Goal: Transaction & Acquisition: Book appointment/travel/reservation

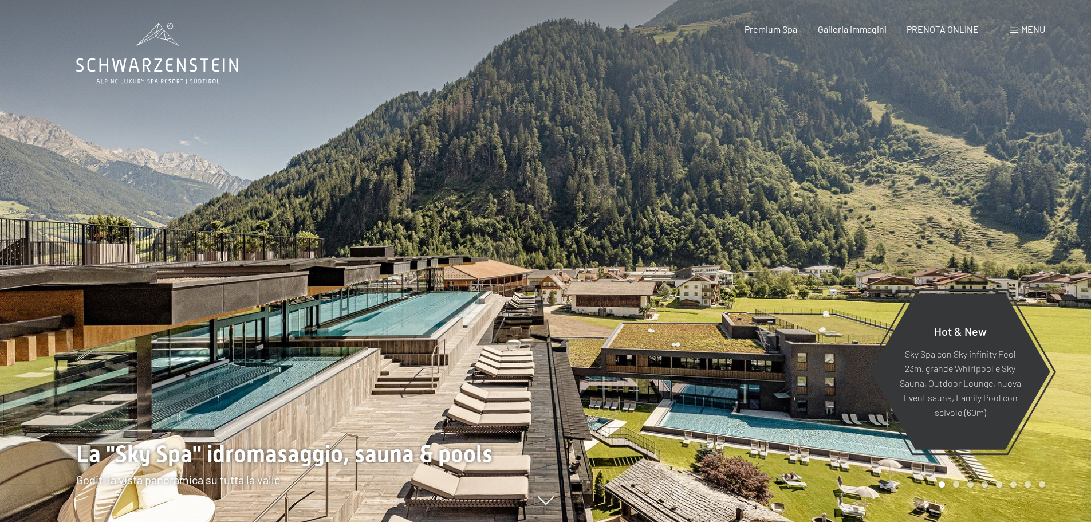
click at [1027, 28] on span "Menu" at bounding box center [1033, 28] width 24 height 11
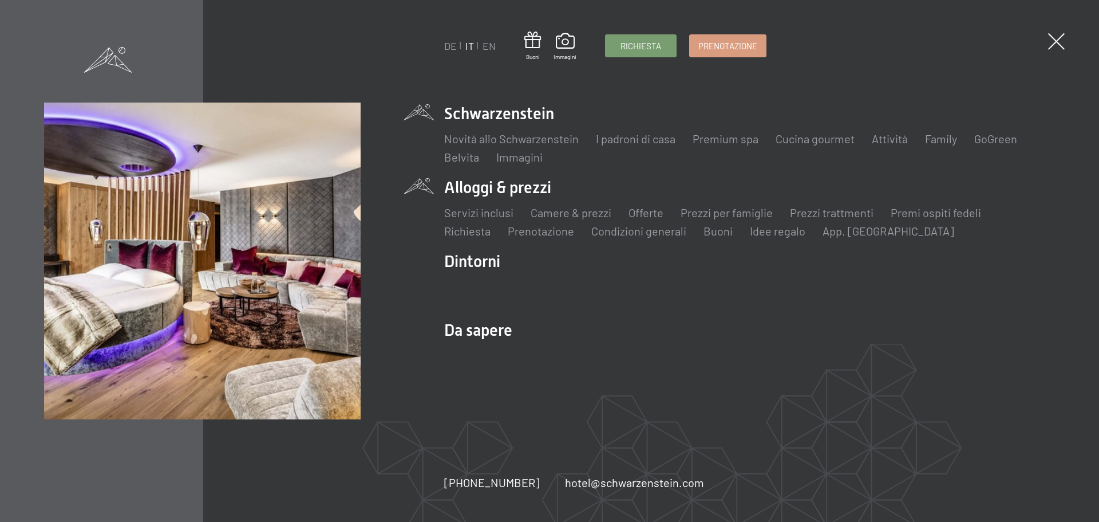
click at [477, 182] on li "Alloggi & prezzi Servizi inclusi Camere & prezzi Lista Offerte Lista Prezzi per…" at bounding box center [749, 207] width 611 height 62
click at [568, 210] on link "Camere & prezzi" at bounding box center [571, 213] width 81 height 14
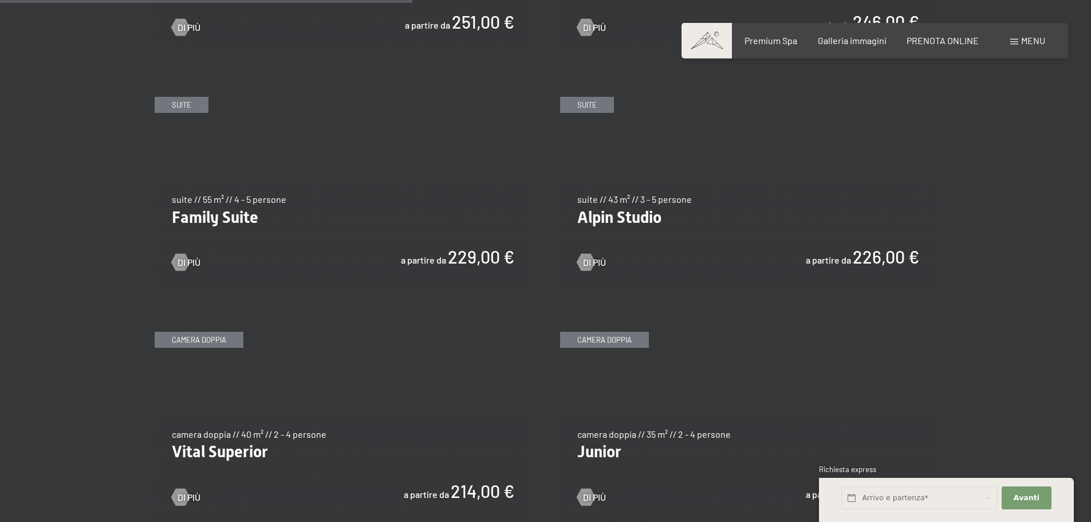
scroll to position [1374, 0]
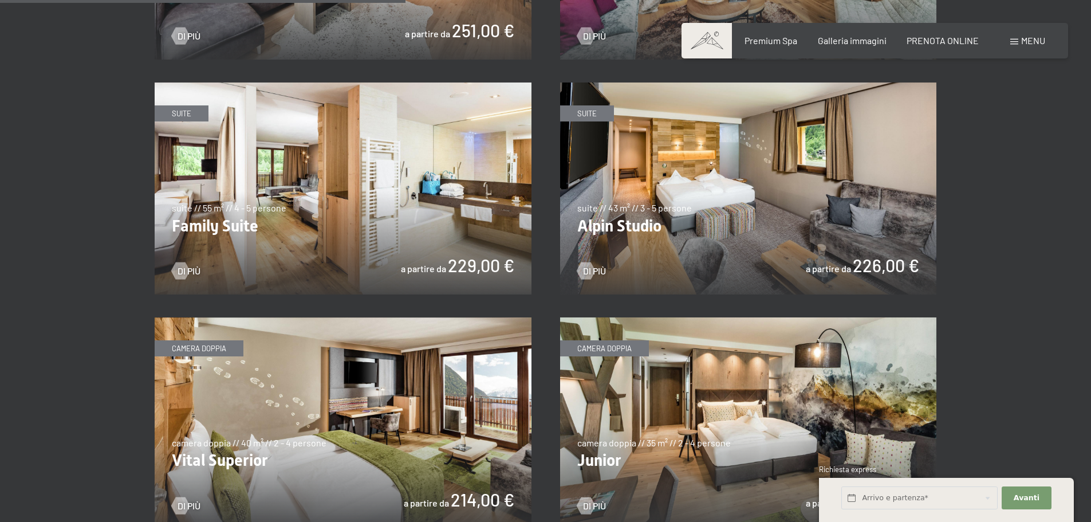
click at [285, 366] on img at bounding box center [343, 423] width 377 height 212
click at [594, 264] on span "Di più" at bounding box center [605, 270] width 23 height 13
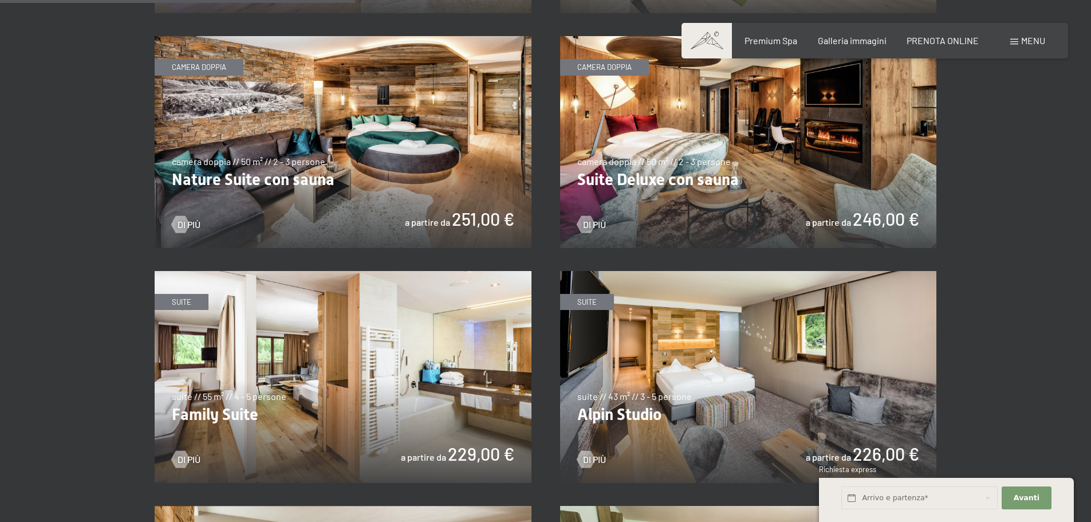
scroll to position [1202, 0]
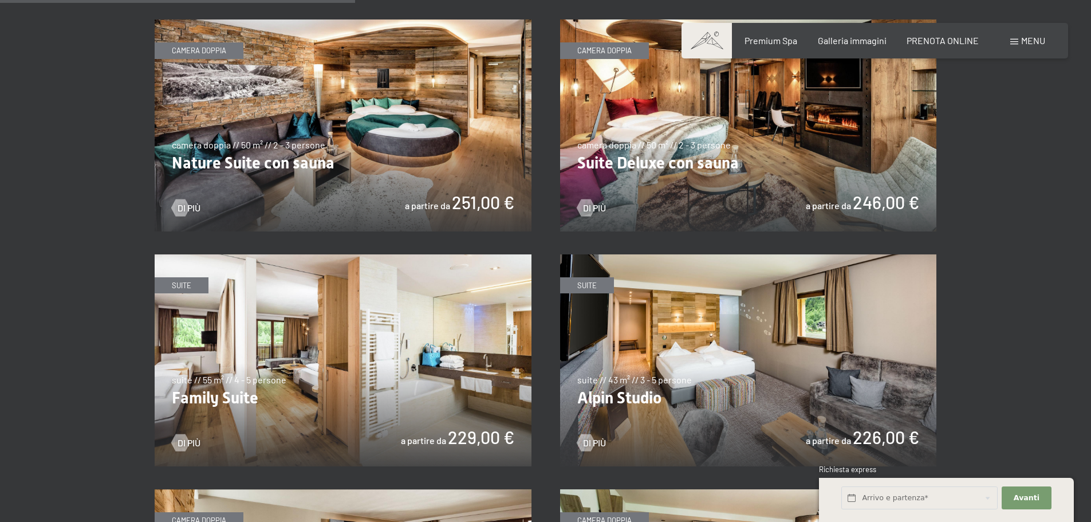
click at [712, 153] on img at bounding box center [748, 125] width 377 height 212
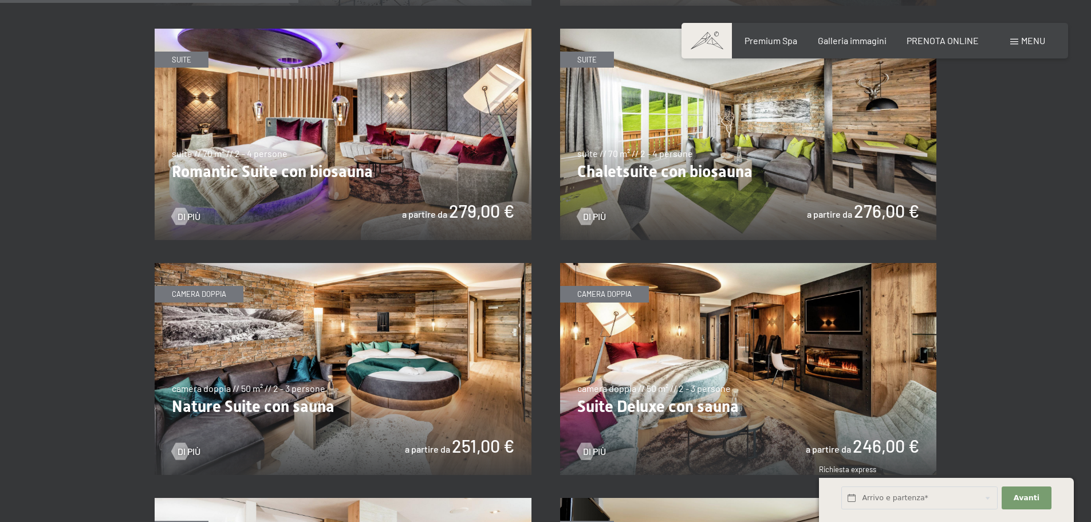
scroll to position [916, 0]
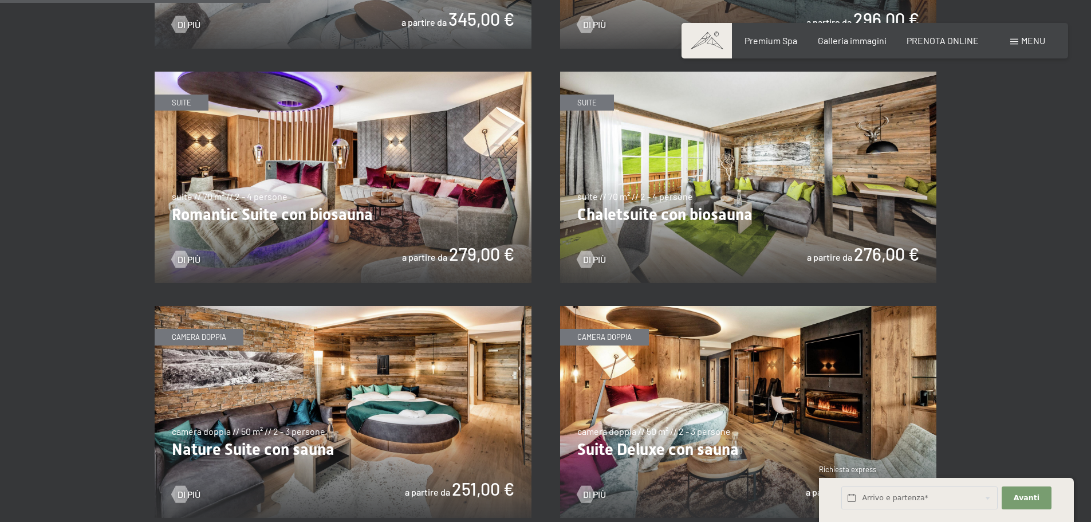
click at [725, 220] on img at bounding box center [748, 178] width 377 height 212
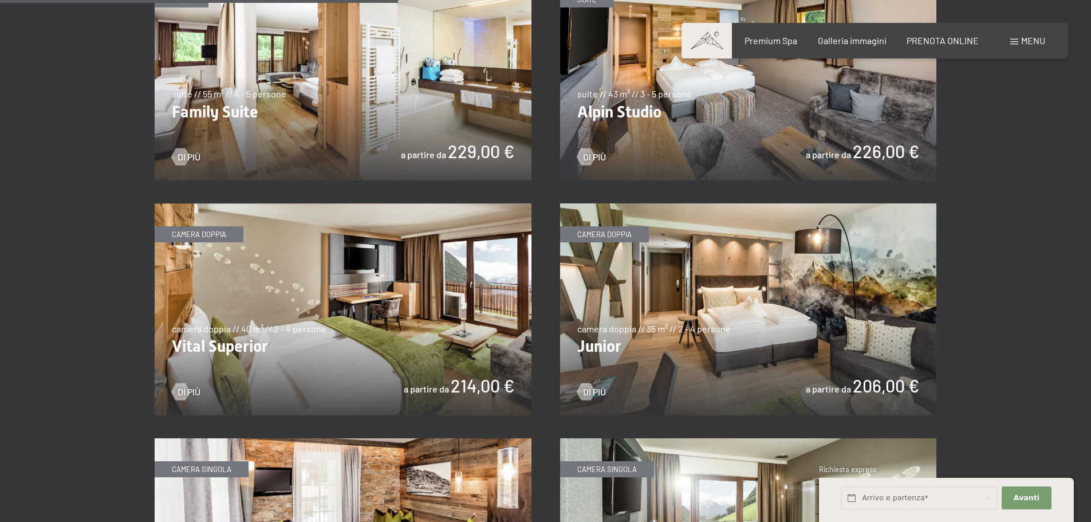
scroll to position [1488, 0]
click at [324, 291] on img at bounding box center [343, 309] width 377 height 212
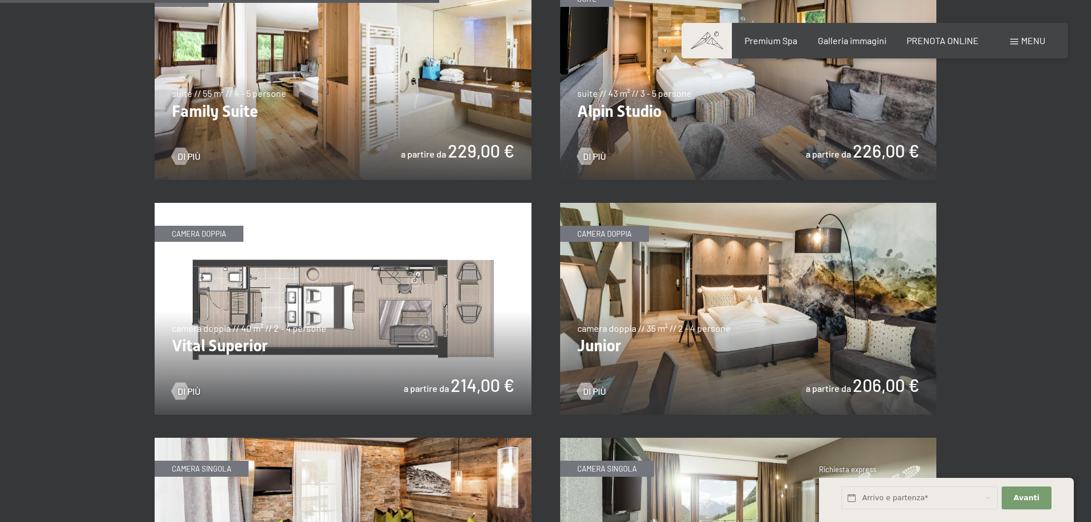
click at [702, 310] on img at bounding box center [748, 309] width 377 height 212
click at [588, 389] on div at bounding box center [585, 390] width 10 height 17
click at [314, 315] on img at bounding box center [343, 309] width 377 height 212
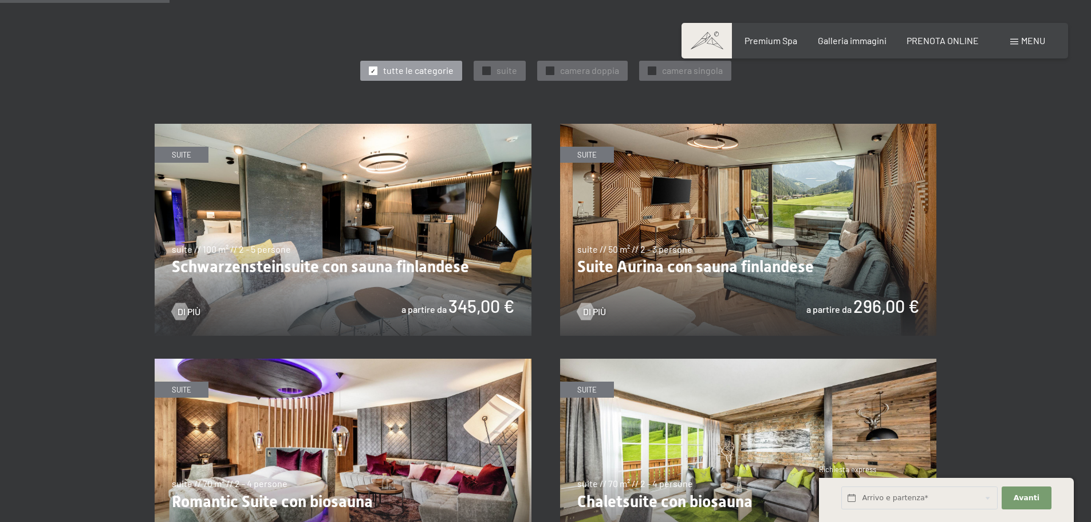
scroll to position [572, 0]
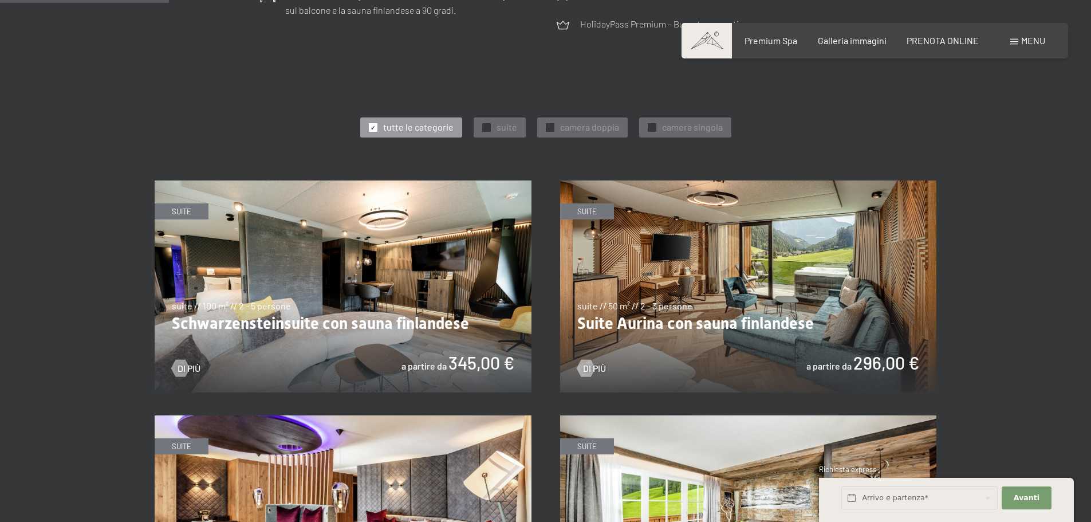
click at [728, 298] on img at bounding box center [748, 286] width 377 height 212
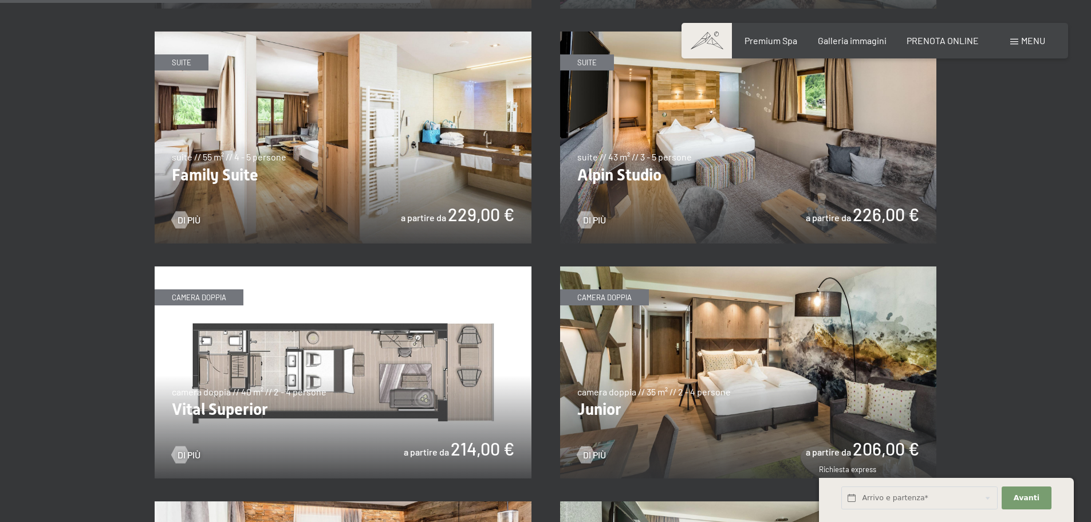
scroll to position [1488, 0]
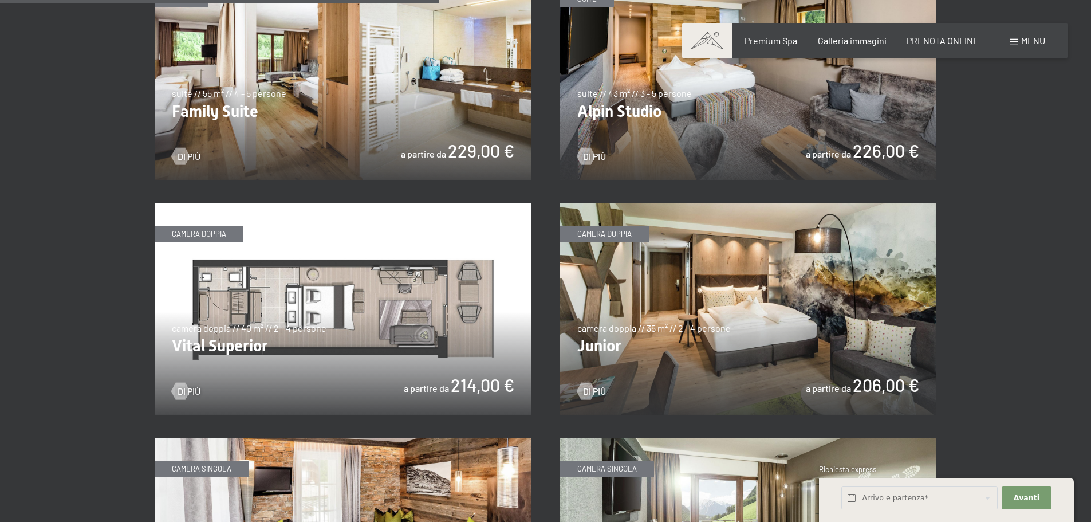
click at [343, 360] on img at bounding box center [343, 309] width 377 height 212
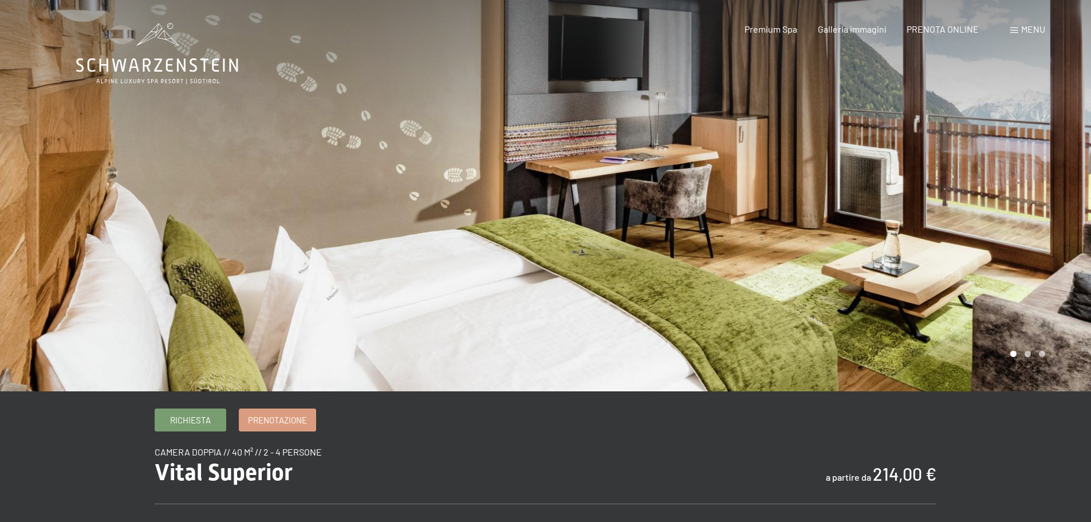
click at [966, 212] on div at bounding box center [819, 195] width 546 height 391
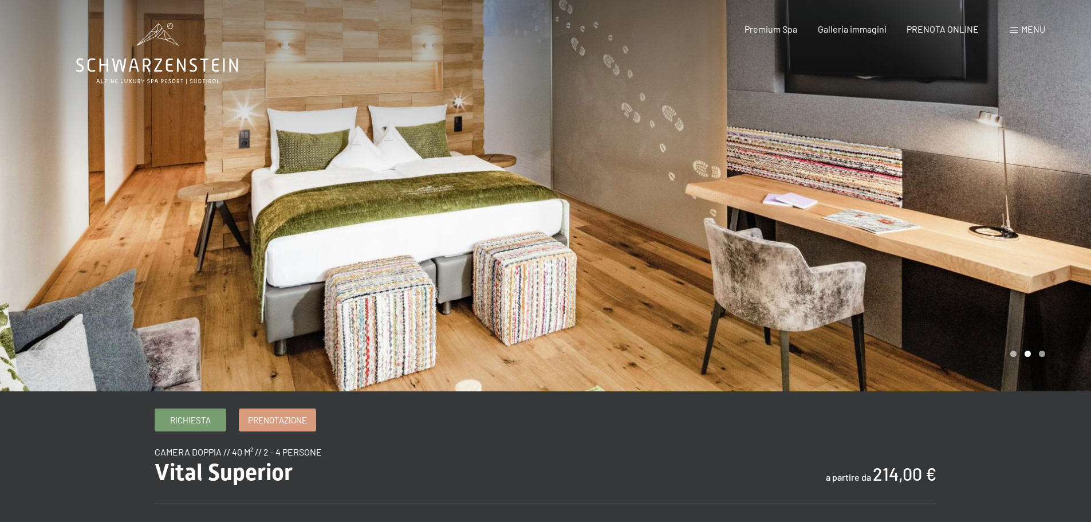
click at [966, 212] on div at bounding box center [819, 195] width 546 height 391
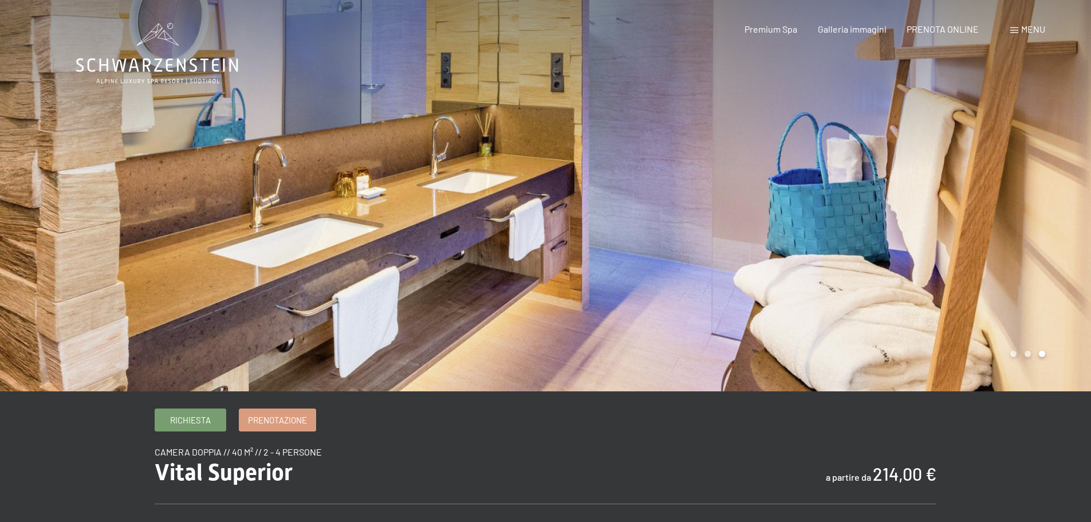
click at [966, 212] on div at bounding box center [819, 195] width 546 height 391
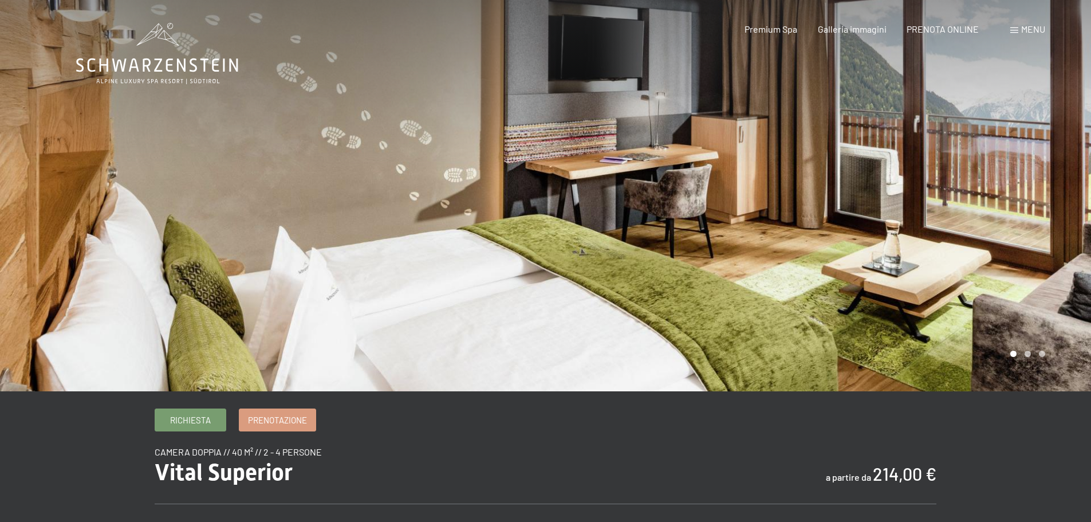
click at [966, 212] on div at bounding box center [819, 195] width 546 height 391
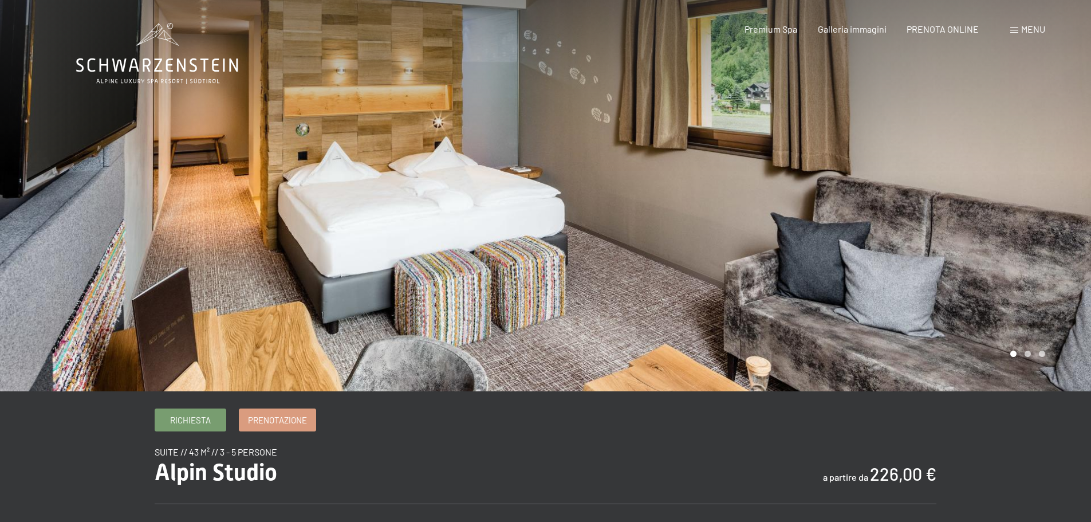
click at [858, 219] on div at bounding box center [819, 195] width 546 height 391
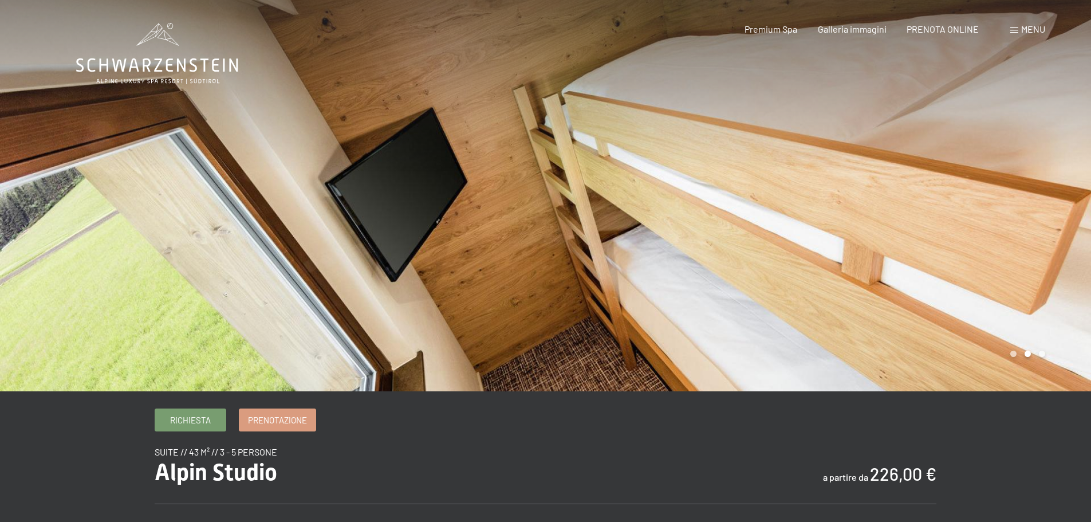
click at [858, 219] on div at bounding box center [819, 195] width 546 height 391
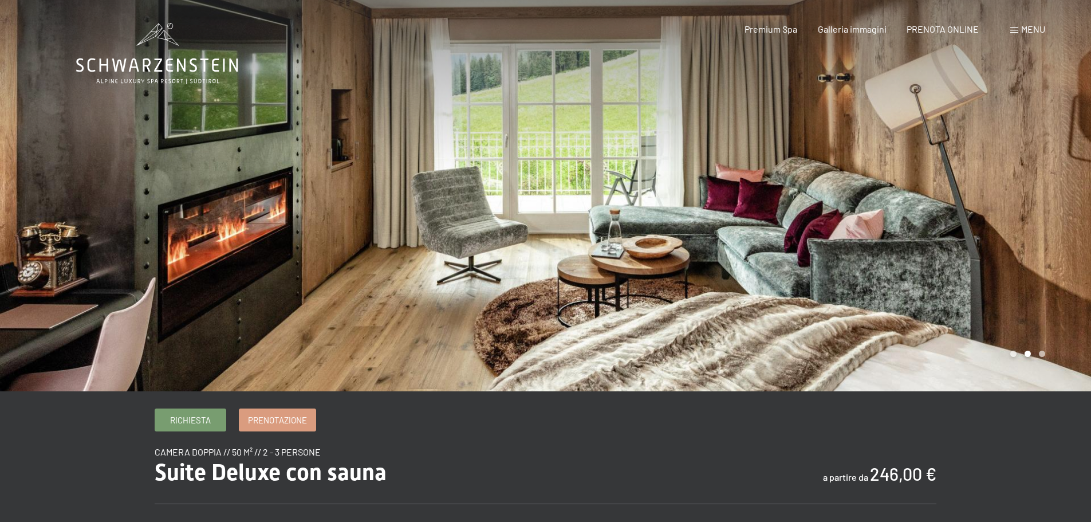
click at [1033, 358] on div at bounding box center [819, 195] width 546 height 391
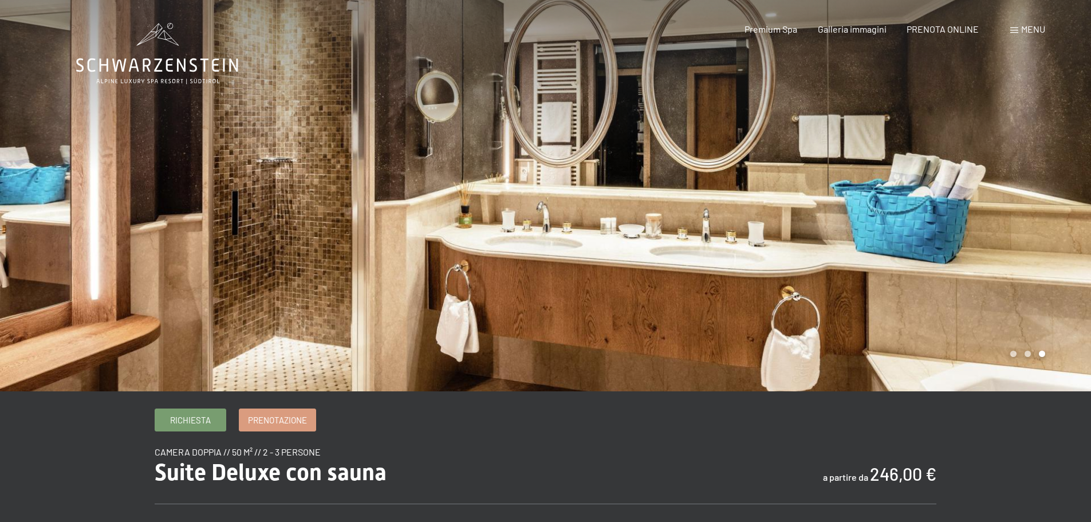
click at [1042, 358] on div at bounding box center [819, 195] width 546 height 391
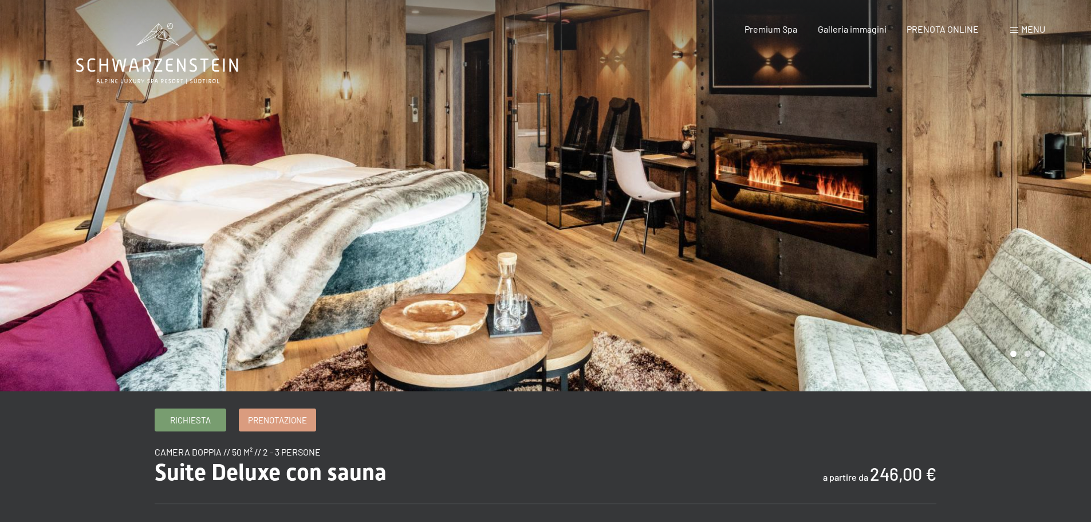
click at [1042, 358] on div at bounding box center [819, 195] width 546 height 391
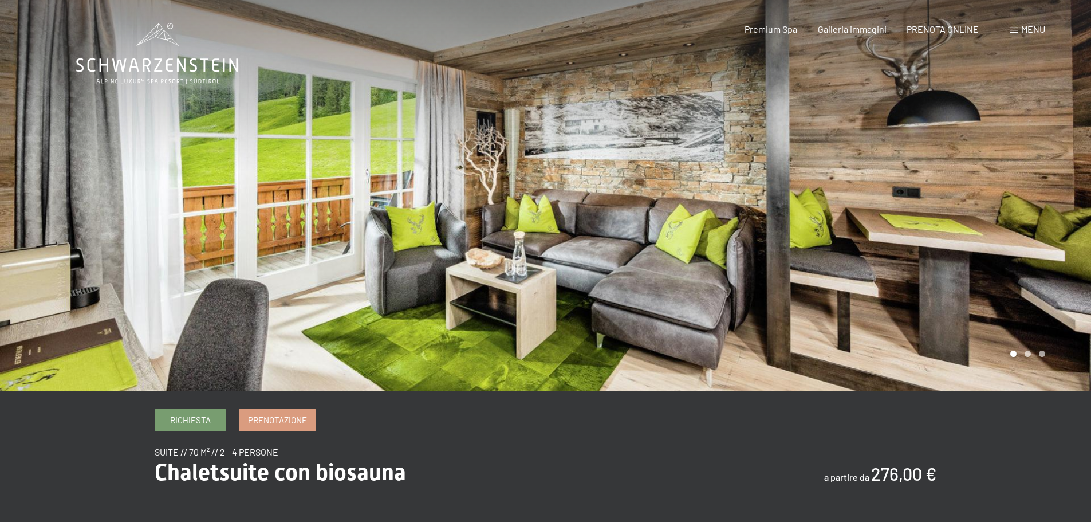
click at [1029, 355] on div at bounding box center [819, 195] width 546 height 391
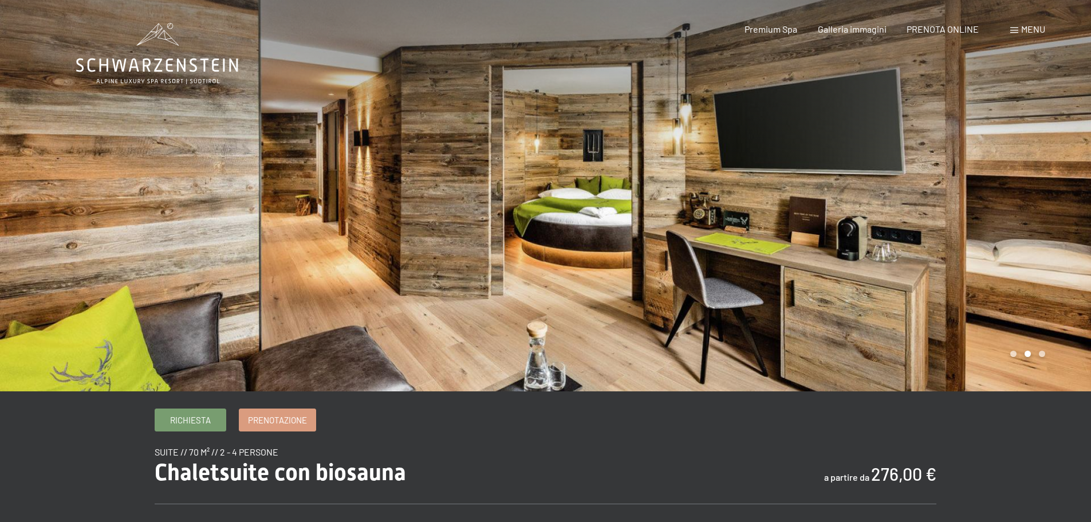
click at [1036, 356] on div at bounding box center [819, 195] width 546 height 391
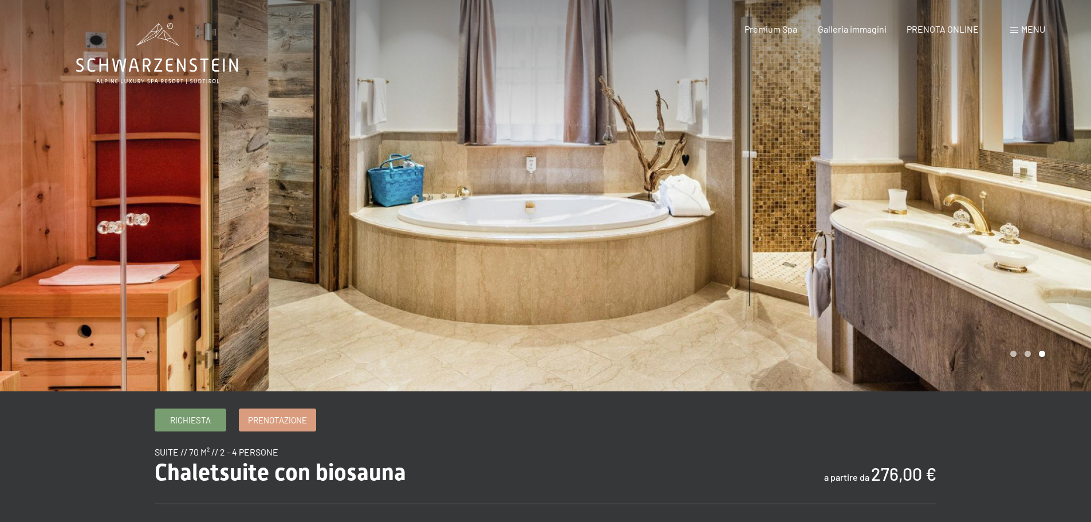
click at [1045, 353] on div at bounding box center [819, 195] width 546 height 391
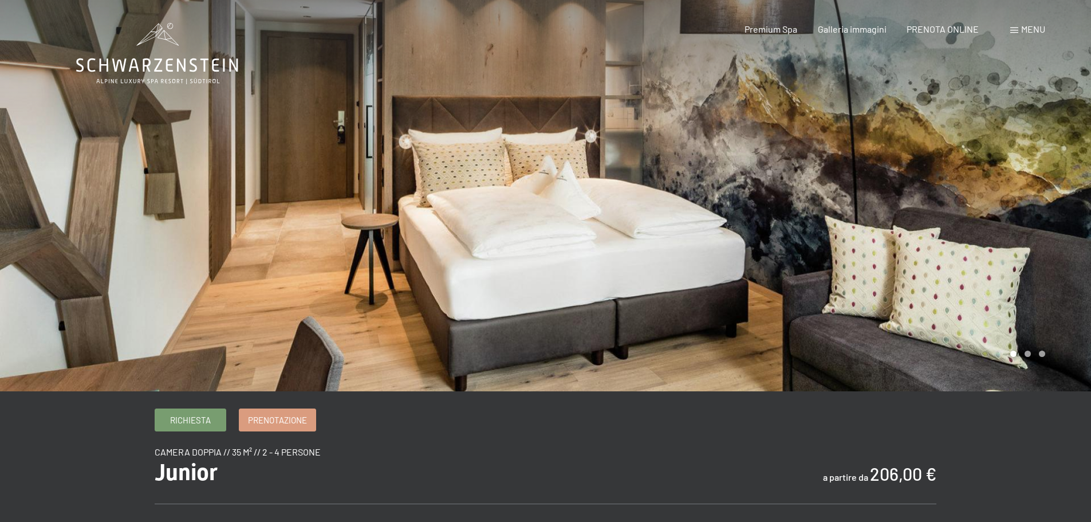
click at [337, 215] on div at bounding box center [273, 195] width 546 height 391
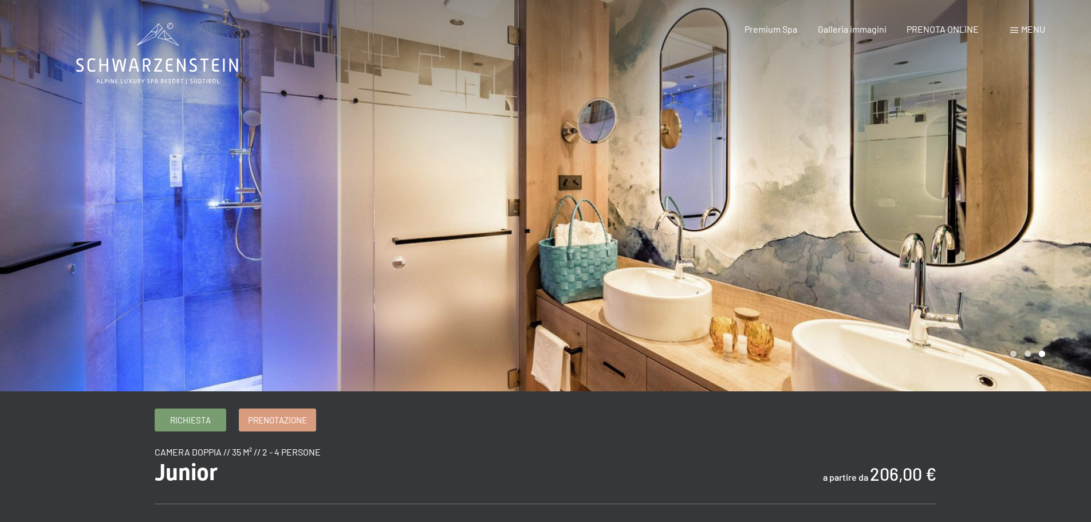
click at [337, 215] on div at bounding box center [273, 195] width 546 height 391
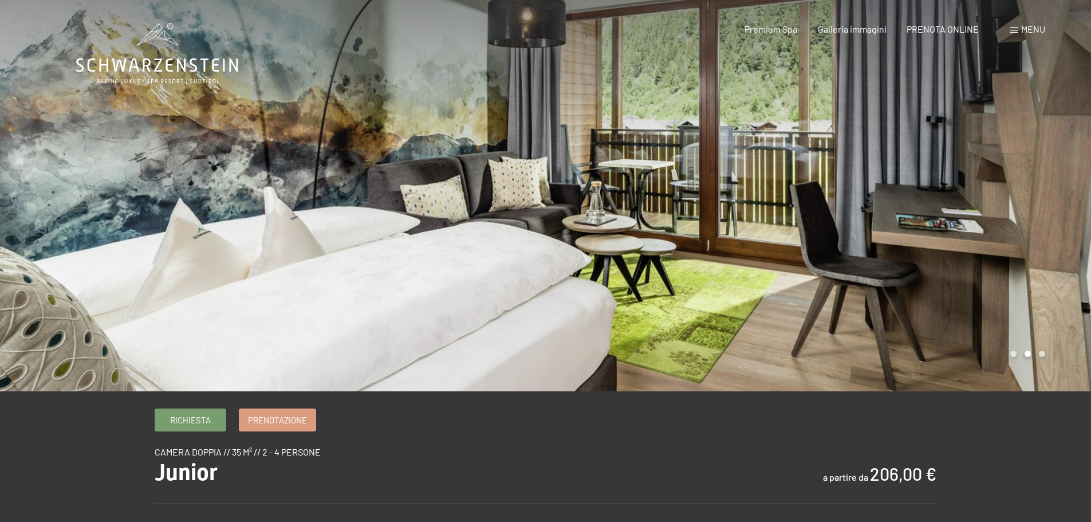
click at [337, 215] on div at bounding box center [273, 195] width 546 height 391
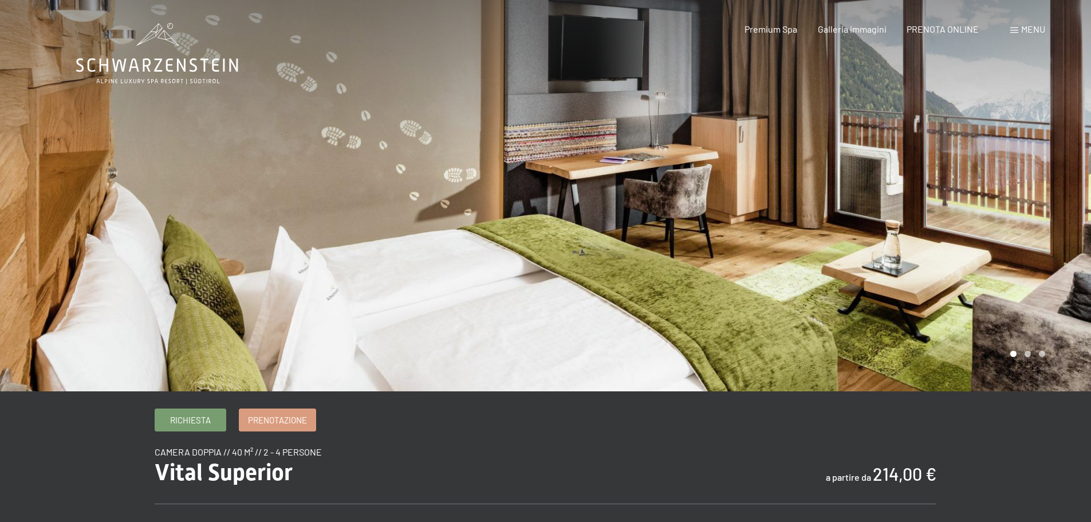
click at [513, 205] on div at bounding box center [273, 195] width 546 height 391
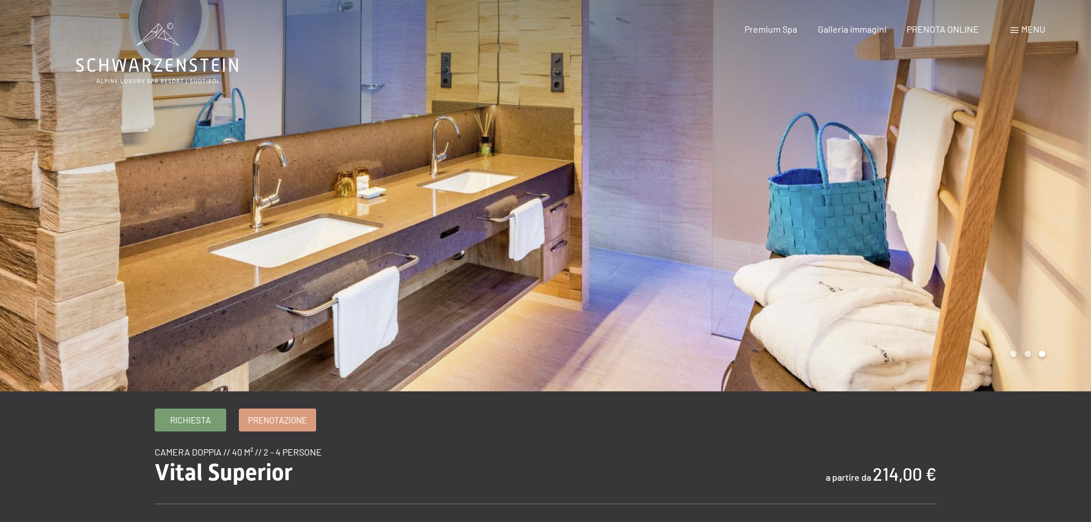
click at [513, 205] on div at bounding box center [273, 195] width 546 height 391
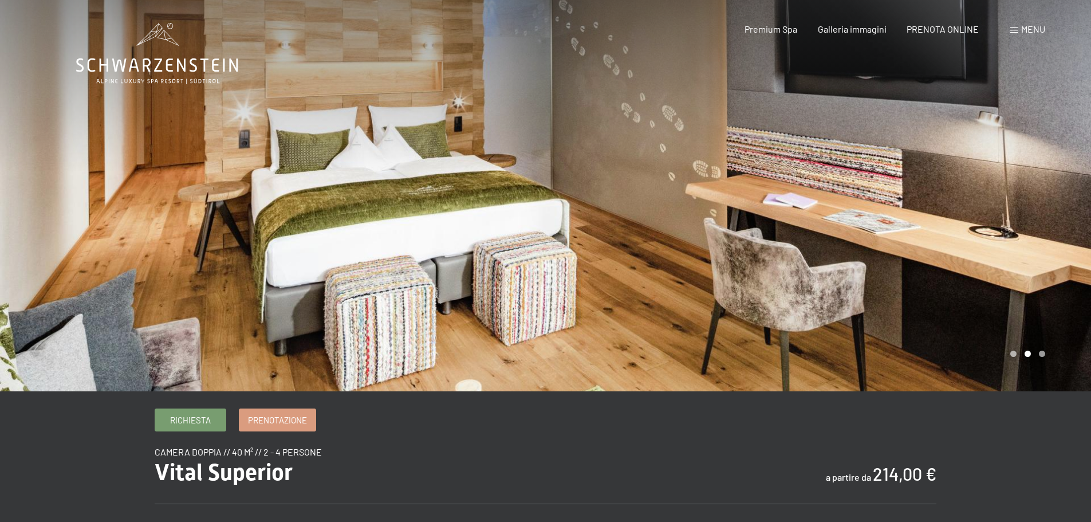
click at [513, 205] on div at bounding box center [273, 195] width 546 height 391
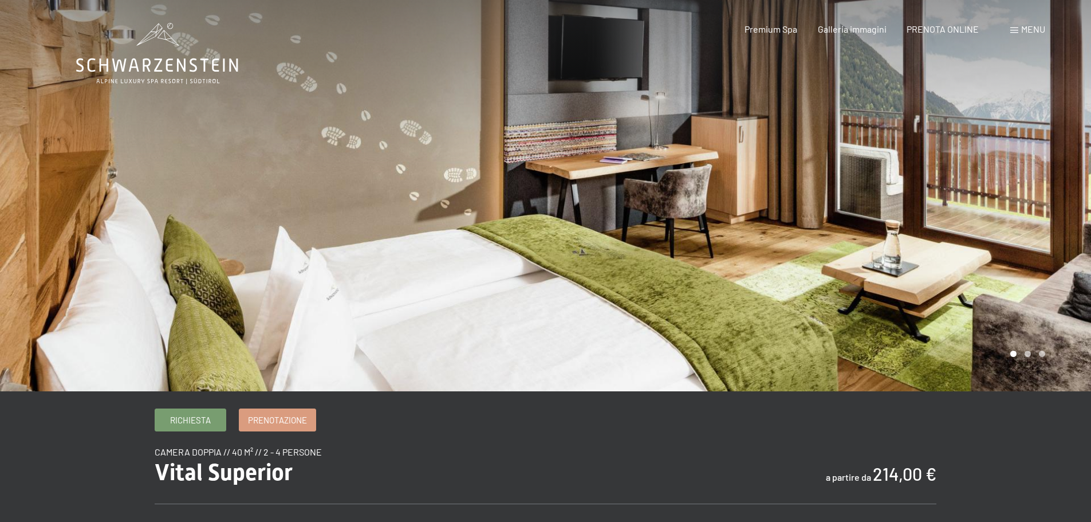
click at [513, 205] on div at bounding box center [273, 195] width 546 height 391
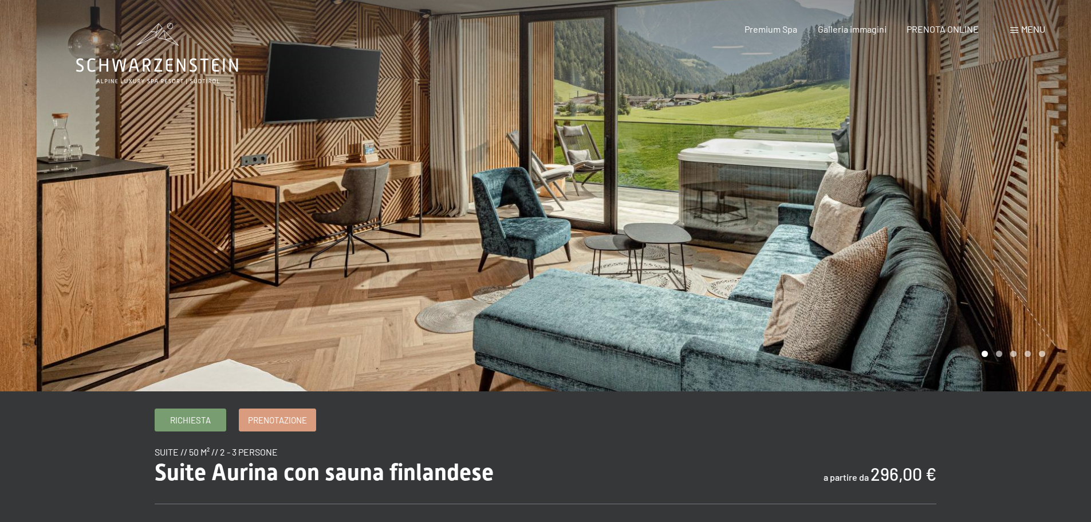
click at [1004, 361] on div at bounding box center [819, 195] width 546 height 391
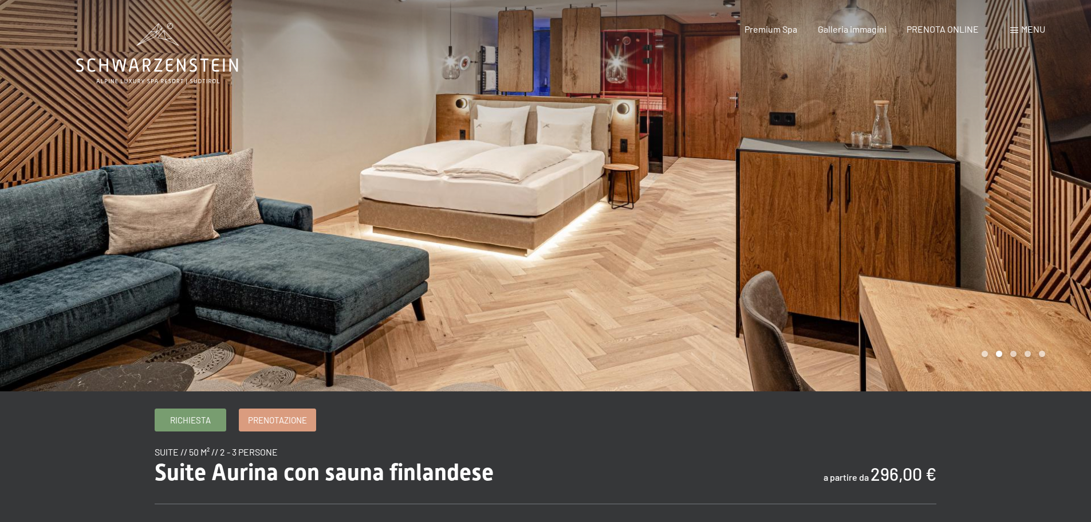
click at [1015, 357] on div at bounding box center [819, 195] width 546 height 391
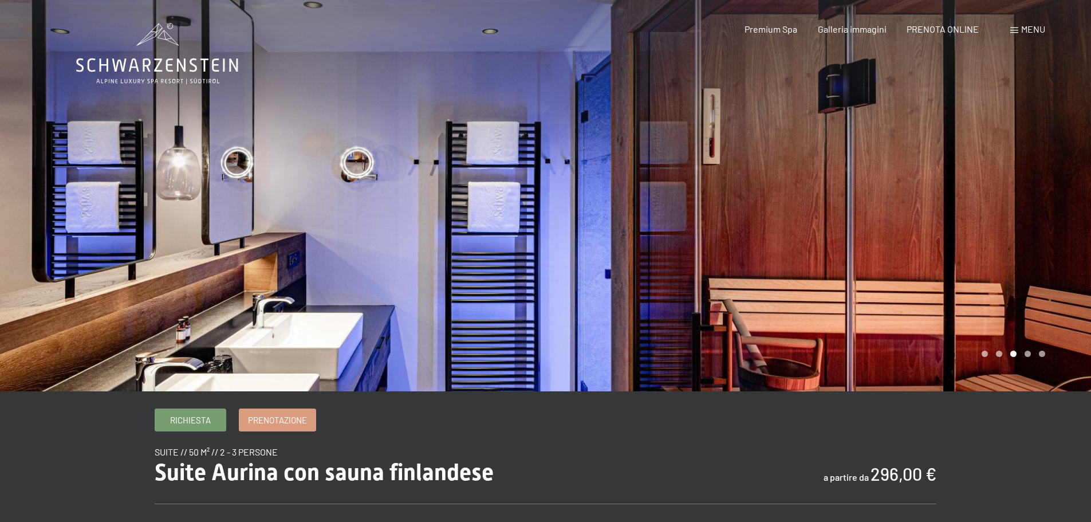
click at [1033, 357] on div at bounding box center [819, 195] width 546 height 391
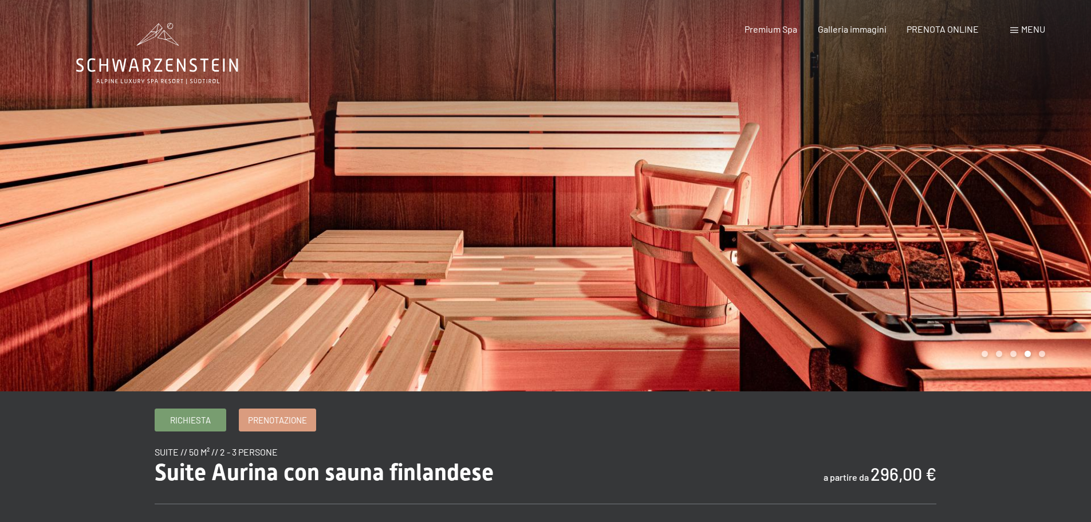
click at [1049, 356] on div at bounding box center [819, 195] width 546 height 391
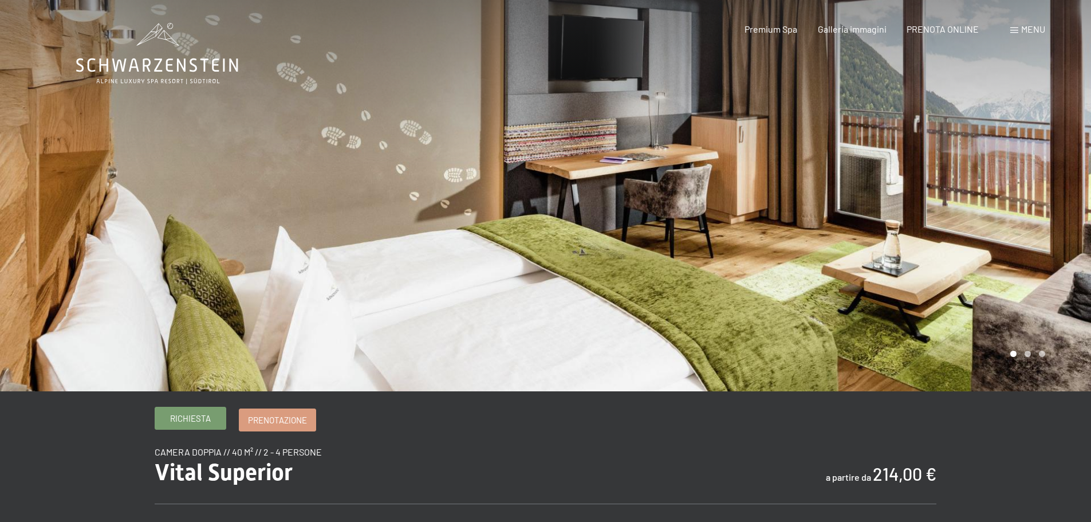
click at [192, 417] on span "Richiesta" at bounding box center [190, 418] width 41 height 12
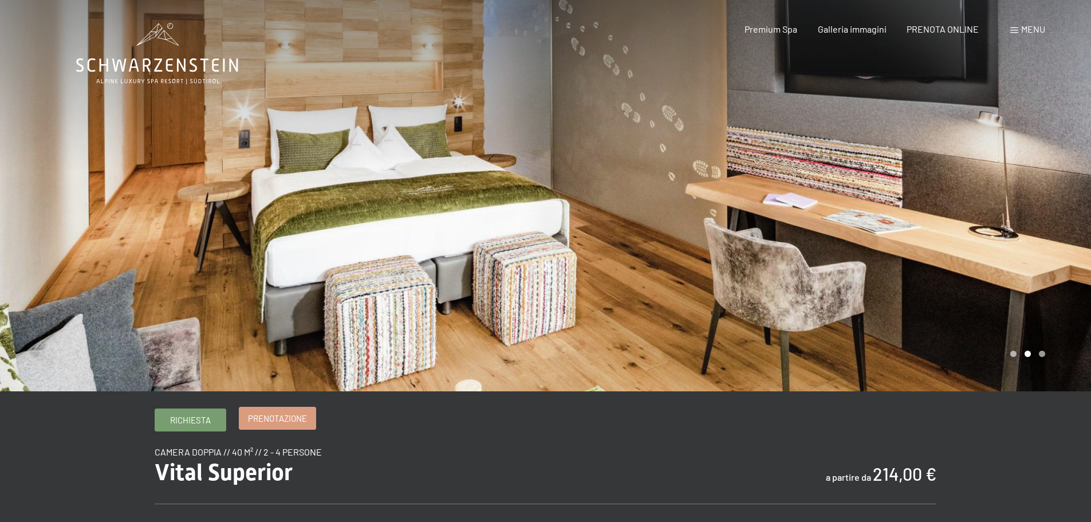
click at [276, 415] on span "Prenotazione" at bounding box center [277, 418] width 59 height 12
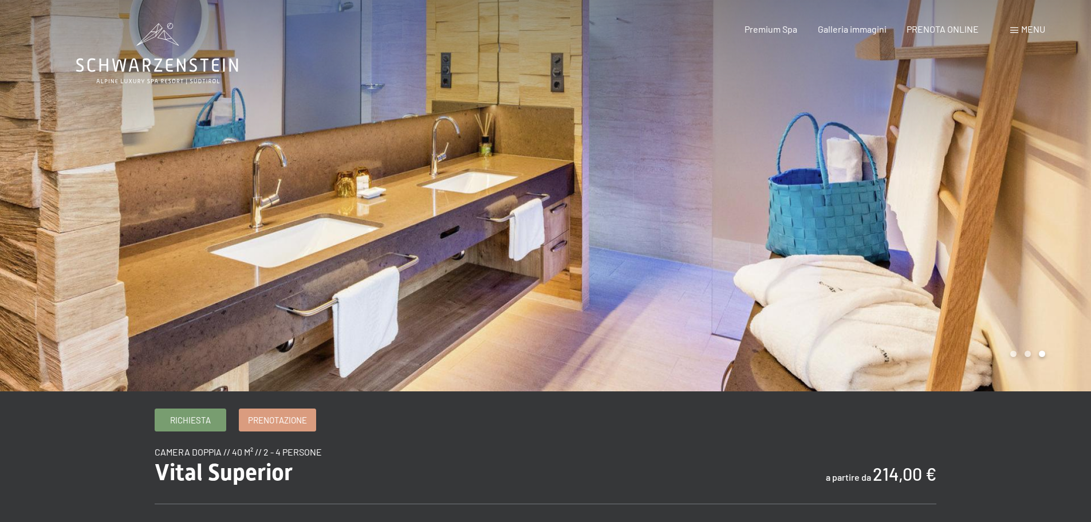
click at [1029, 31] on span "Menu" at bounding box center [1033, 28] width 24 height 11
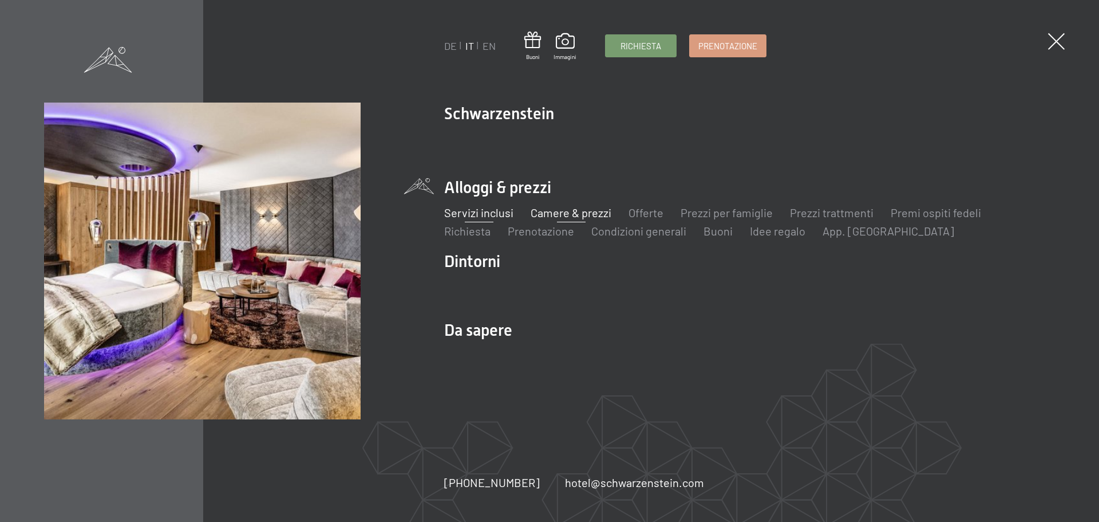
click at [492, 212] on link "Servizi inclusi" at bounding box center [478, 213] width 69 height 14
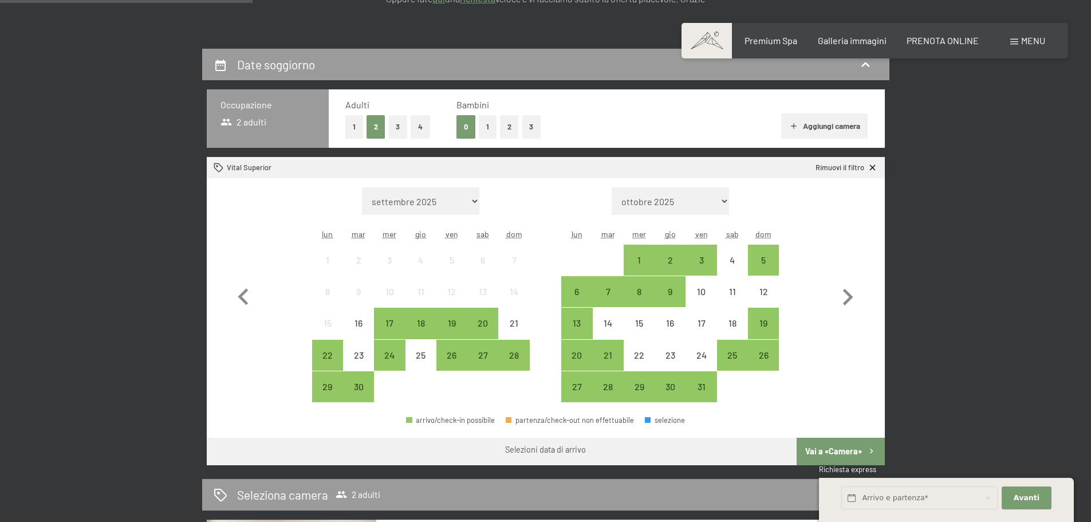
scroll to position [229, 0]
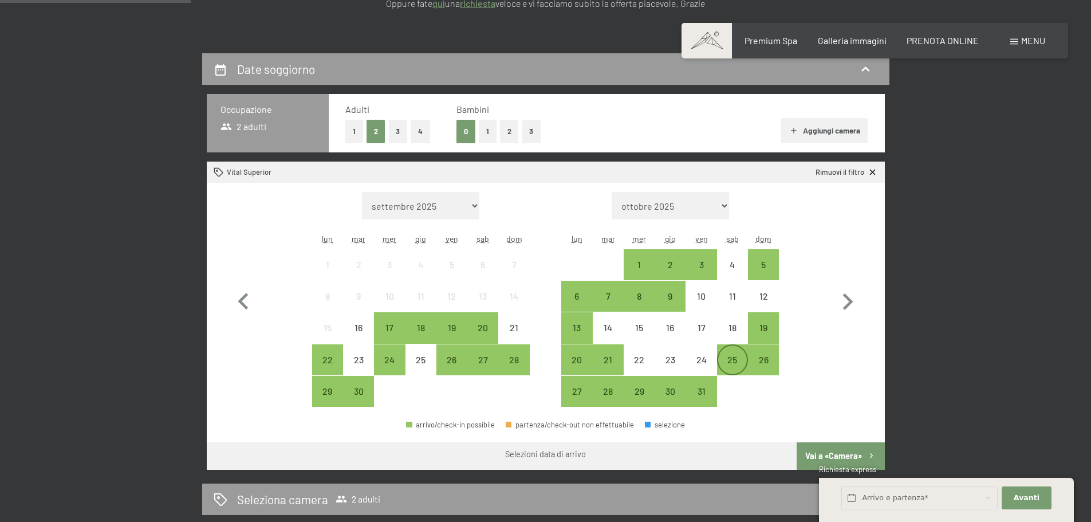
click at [733, 358] on div "25" at bounding box center [732, 369] width 29 height 29
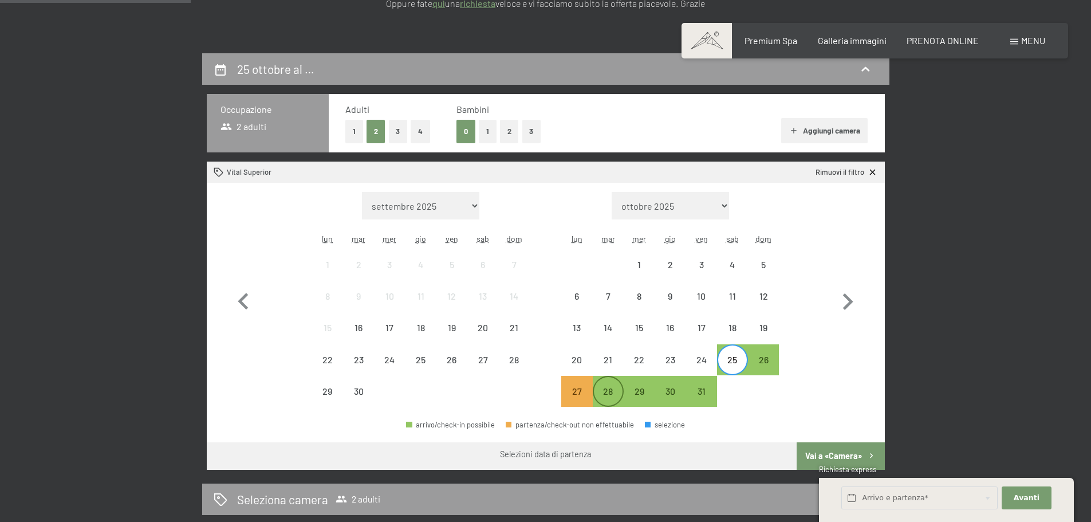
click at [609, 394] on div "28" at bounding box center [608, 400] width 29 height 29
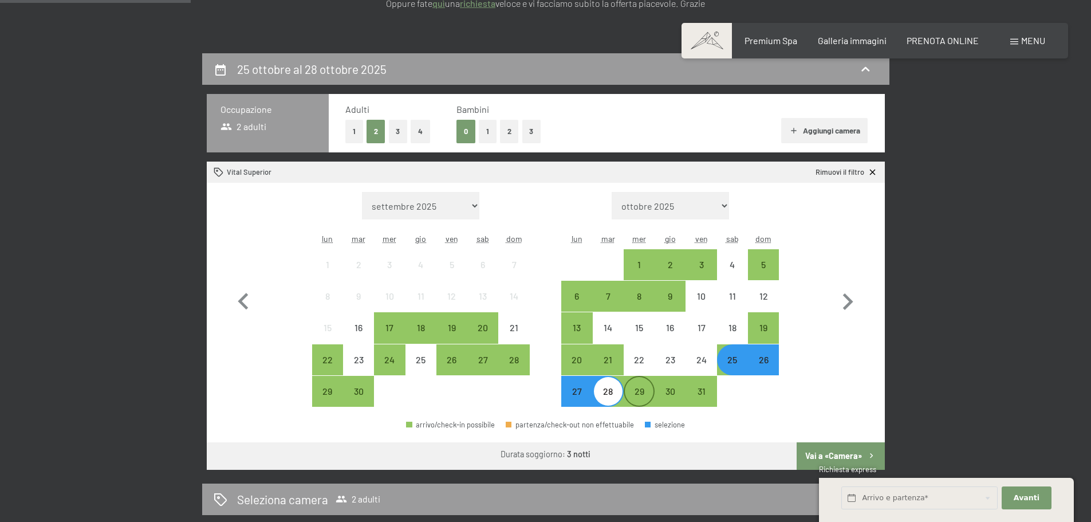
click at [633, 402] on div "29" at bounding box center [639, 400] width 29 height 29
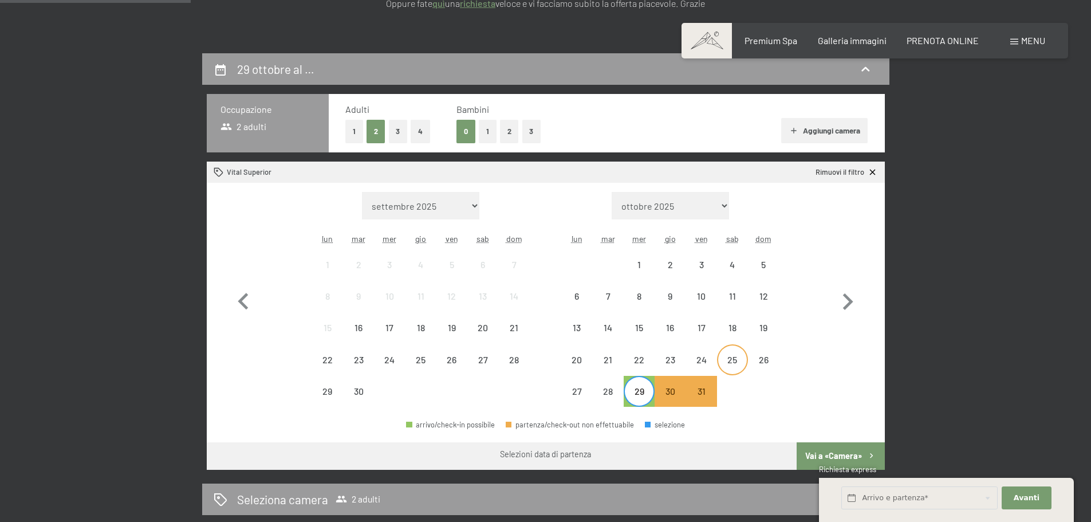
click at [739, 367] on div "25" at bounding box center [732, 369] width 29 height 29
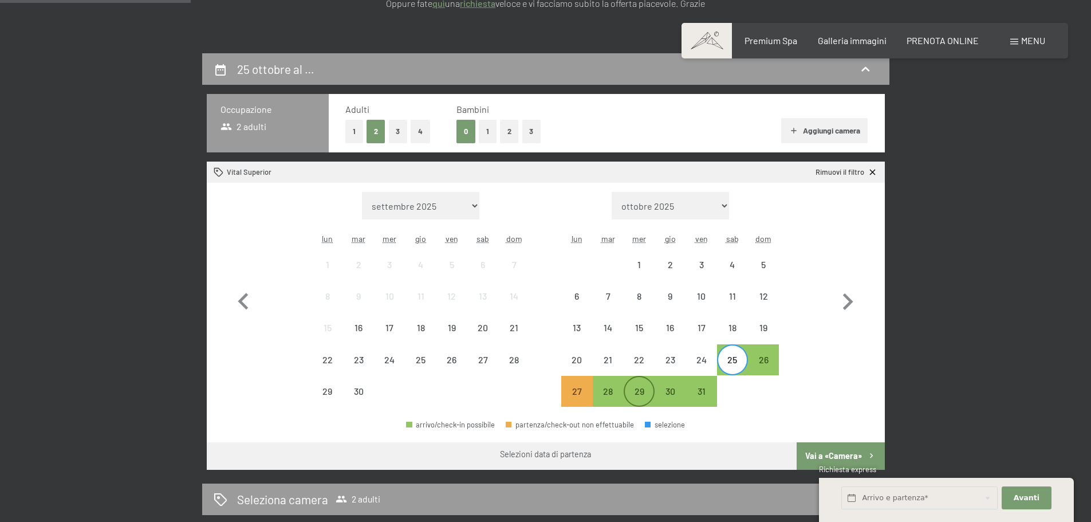
click at [643, 397] on div "29" at bounding box center [639, 400] width 29 height 29
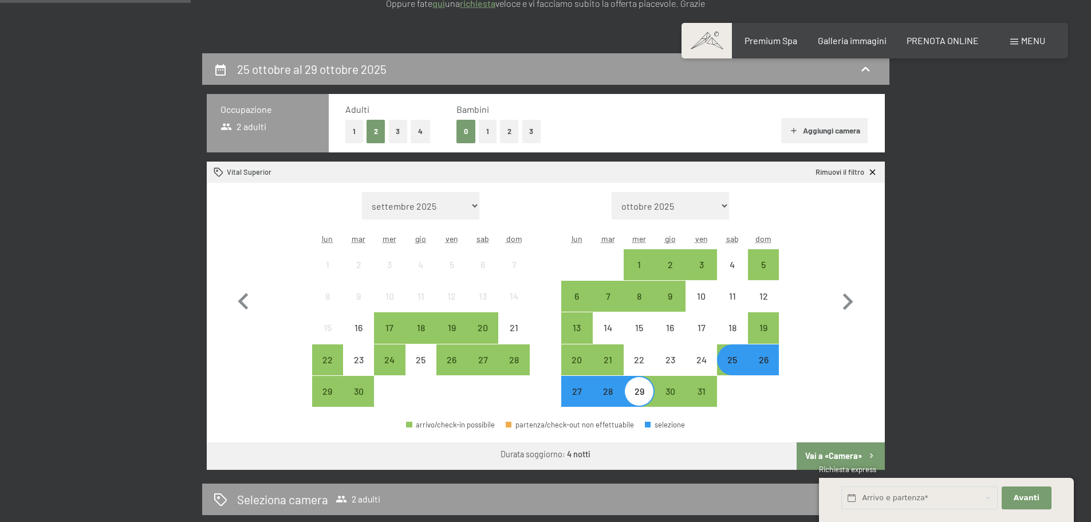
click at [823, 455] on button "Vai a «Camera»" at bounding box center [840, 455] width 88 height 27
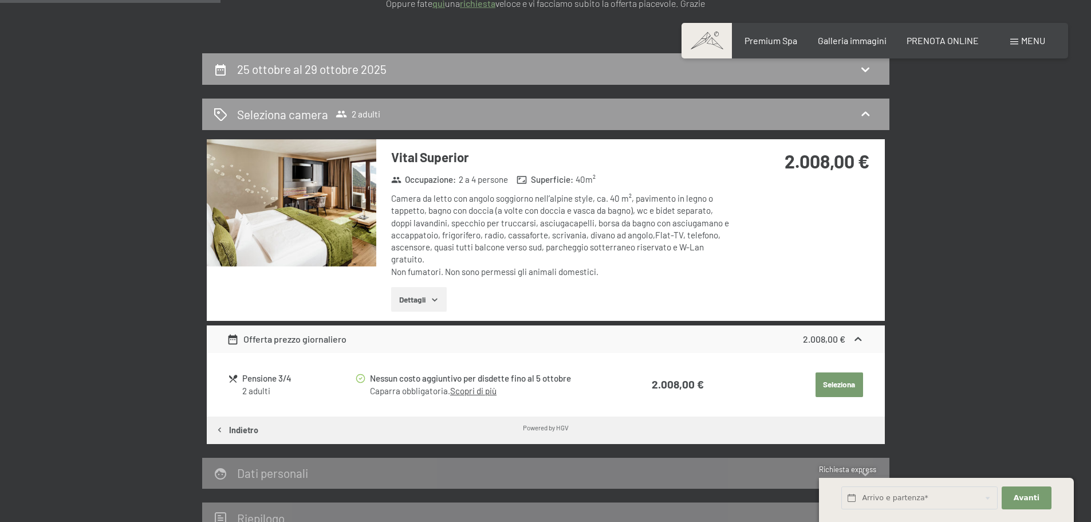
scroll to position [282, 0]
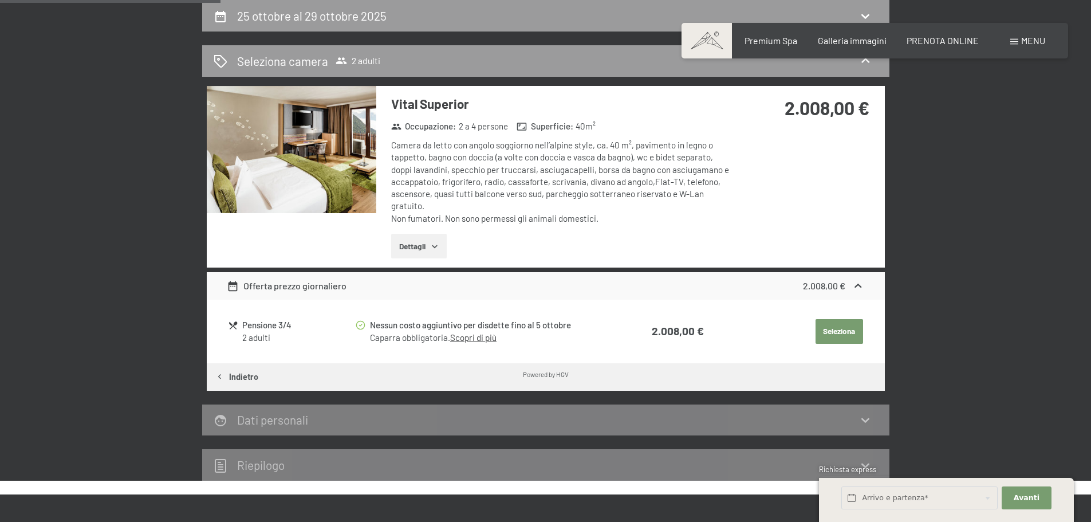
click at [467, 341] on link "Scopri di più" at bounding box center [473, 337] width 46 height 10
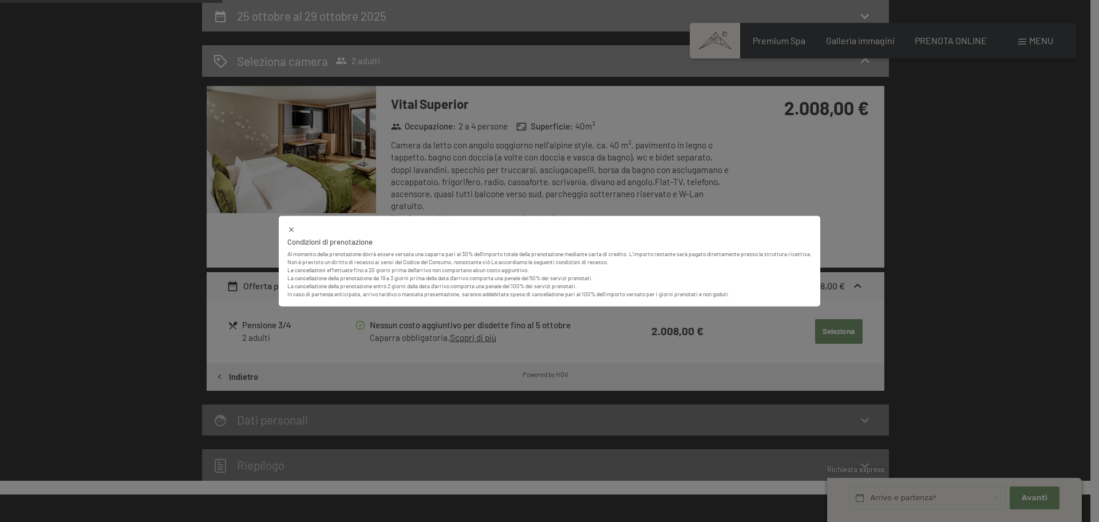
click at [778, 173] on div "Condizioni di prenotazione Al momento della prenotazione dovrà essere versata u…" at bounding box center [549, 261] width 1099 height 522
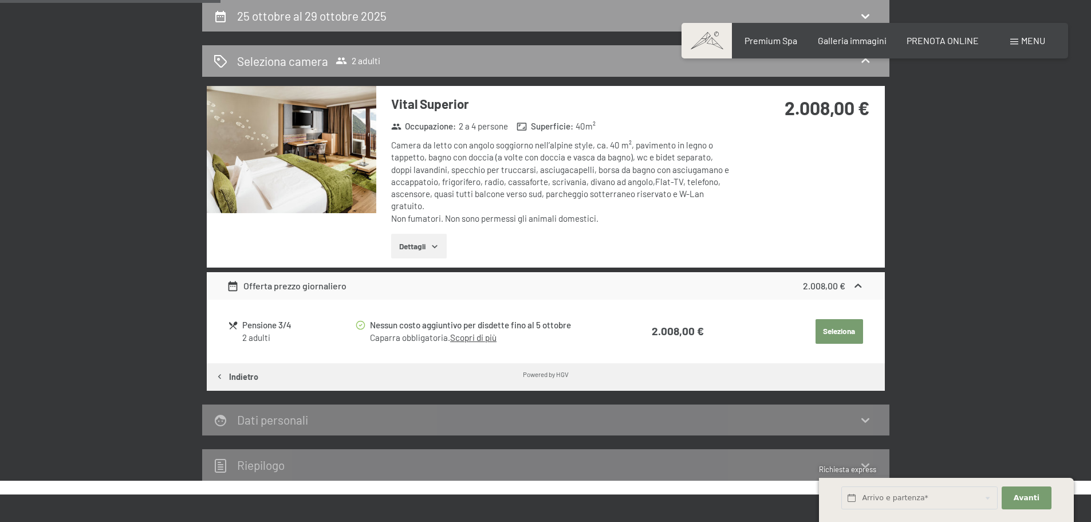
click at [421, 246] on button "Dettagli" at bounding box center [419, 246] width 56 height 25
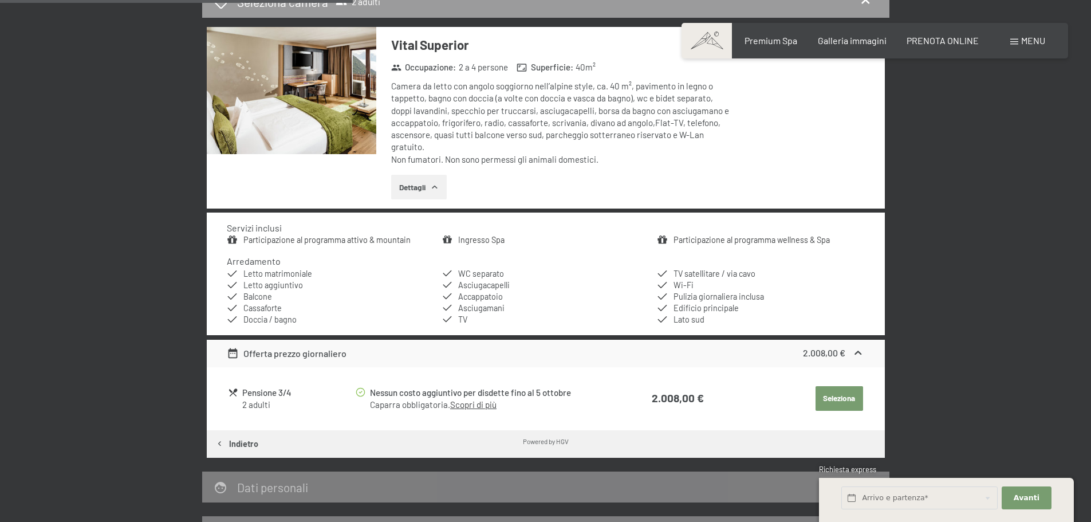
scroll to position [397, 0]
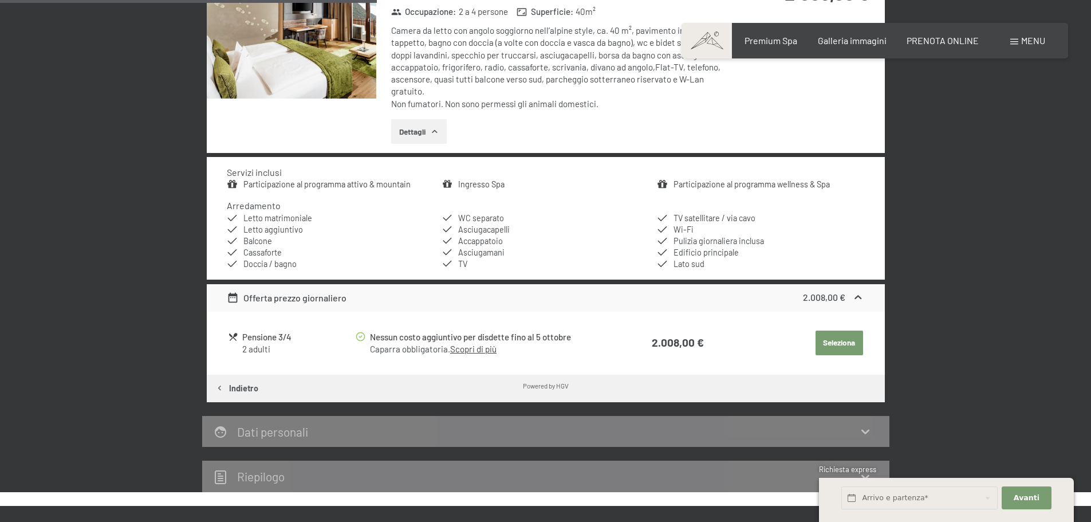
click at [290, 301] on div "Offerta prezzo giornaliero" at bounding box center [287, 298] width 120 height 14
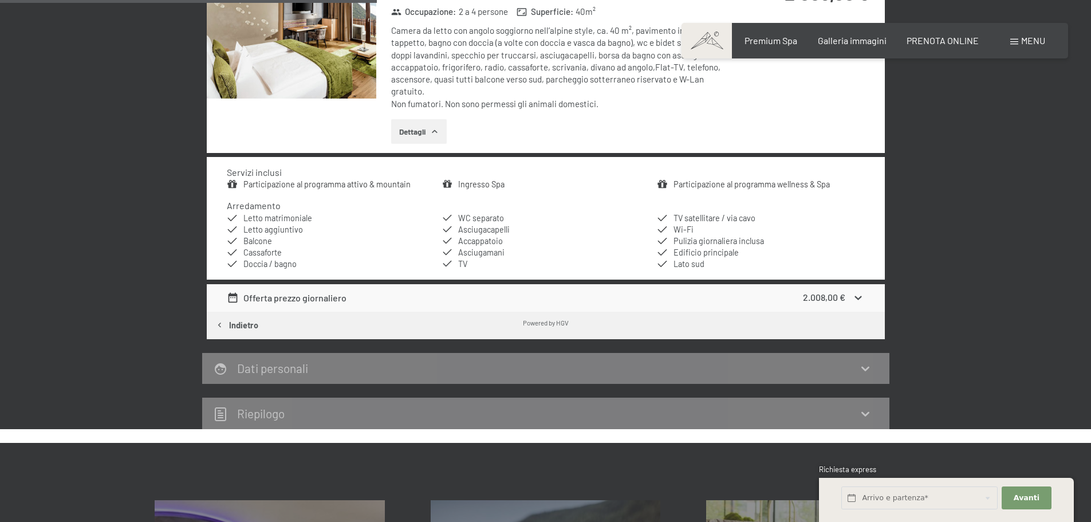
click at [290, 301] on div "Offerta prezzo giornaliero" at bounding box center [287, 298] width 120 height 14
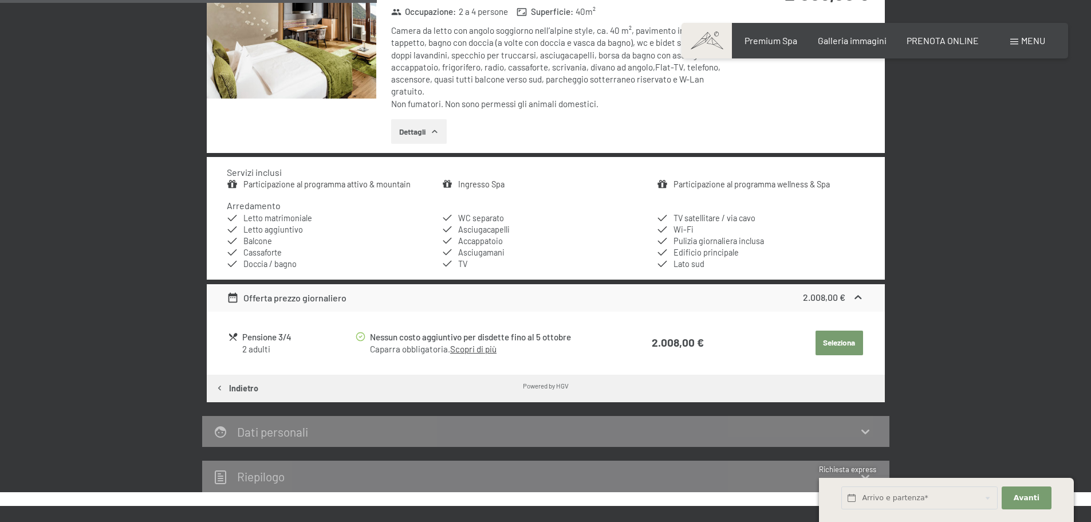
click at [294, 480] on div "Riepilogo" at bounding box center [546, 476] width 664 height 17
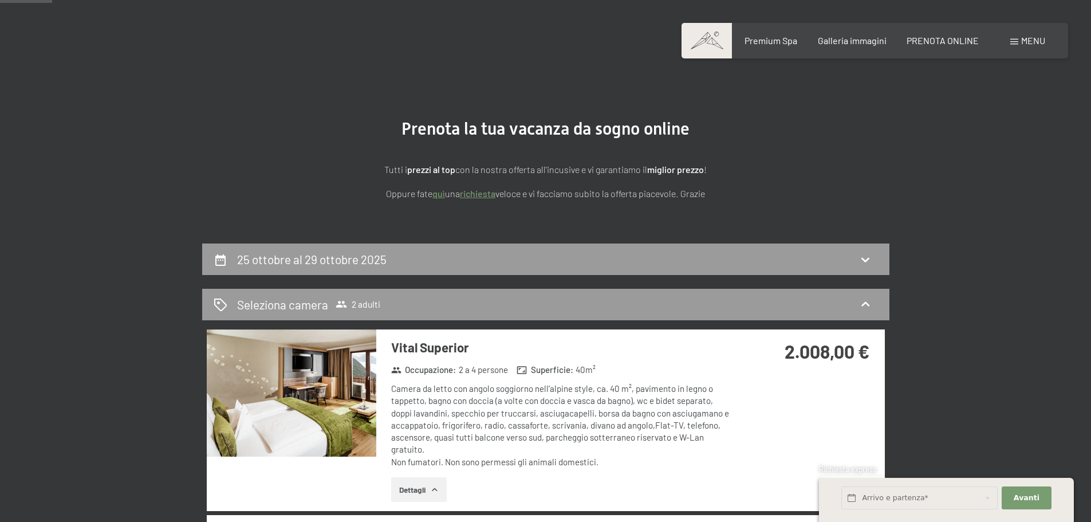
scroll to position [57, 0]
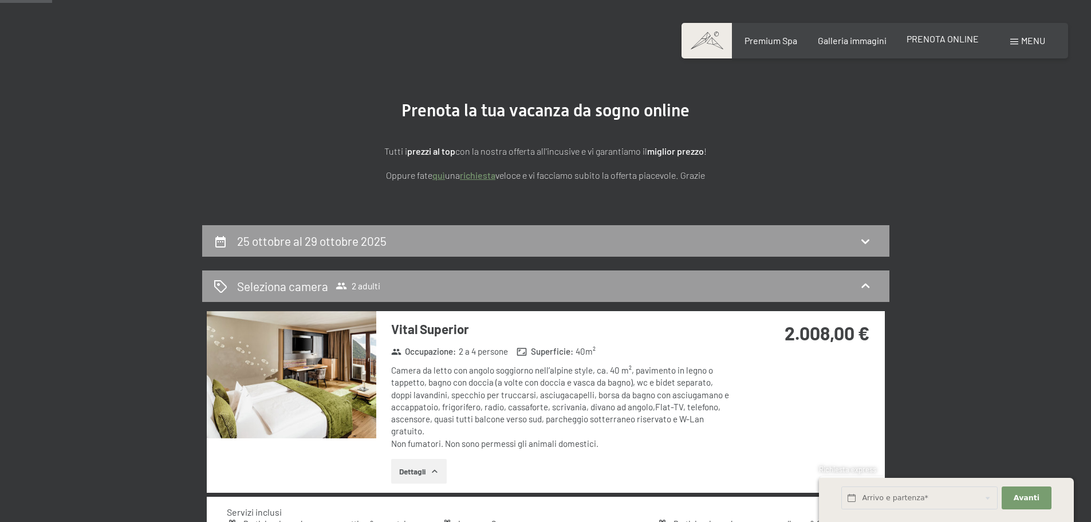
click at [925, 41] on span "PRENOTA ONLINE" at bounding box center [942, 38] width 72 height 11
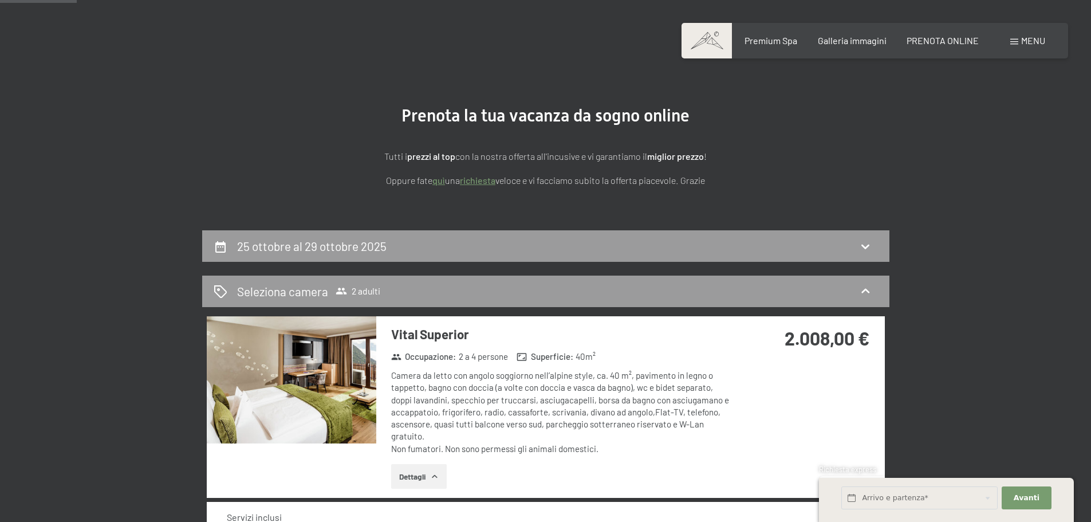
scroll to position [0, 0]
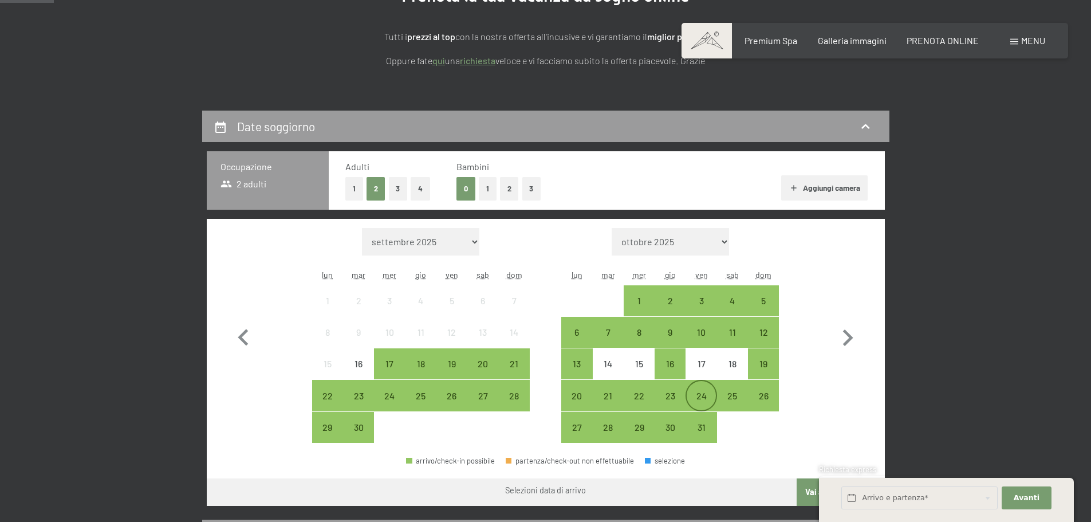
scroll to position [229, 0]
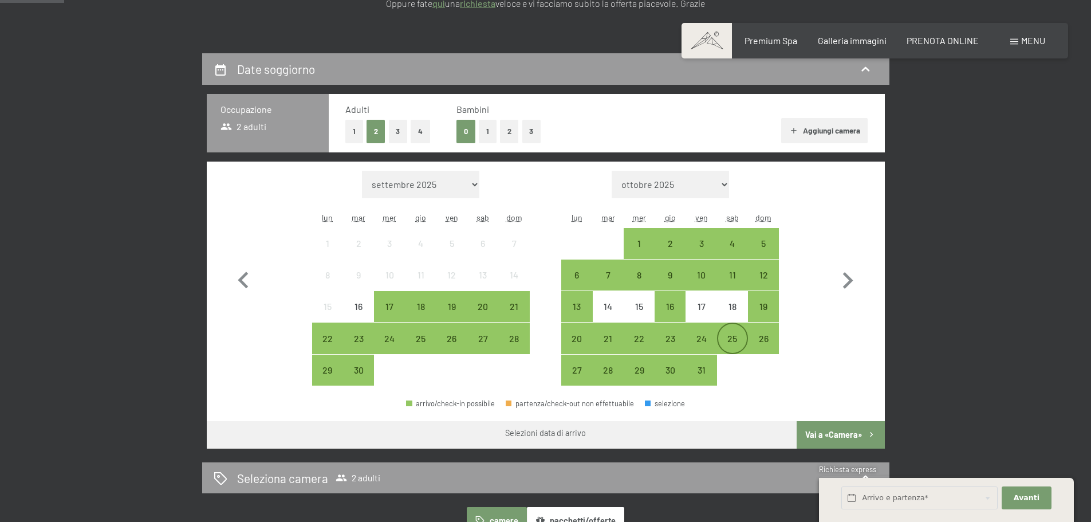
click at [729, 339] on div "25" at bounding box center [732, 348] width 29 height 29
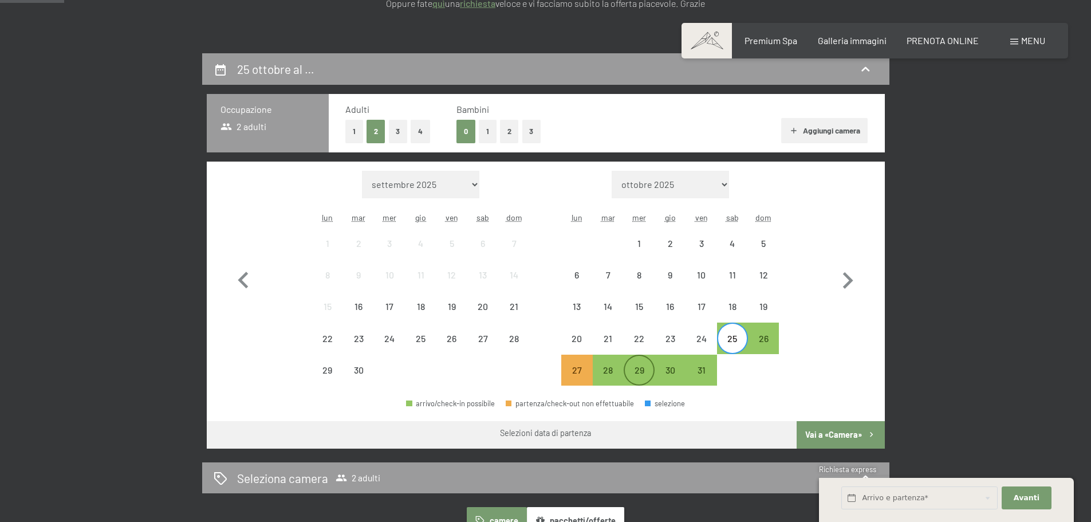
click at [644, 370] on div "29" at bounding box center [639, 379] width 29 height 29
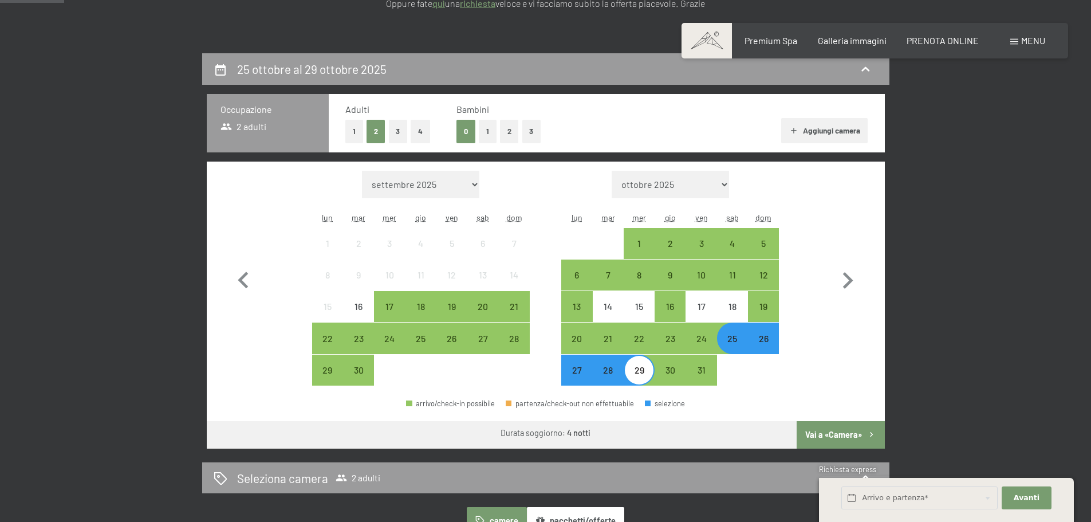
click at [837, 428] on button "Vai a «Camera»" at bounding box center [840, 434] width 88 height 27
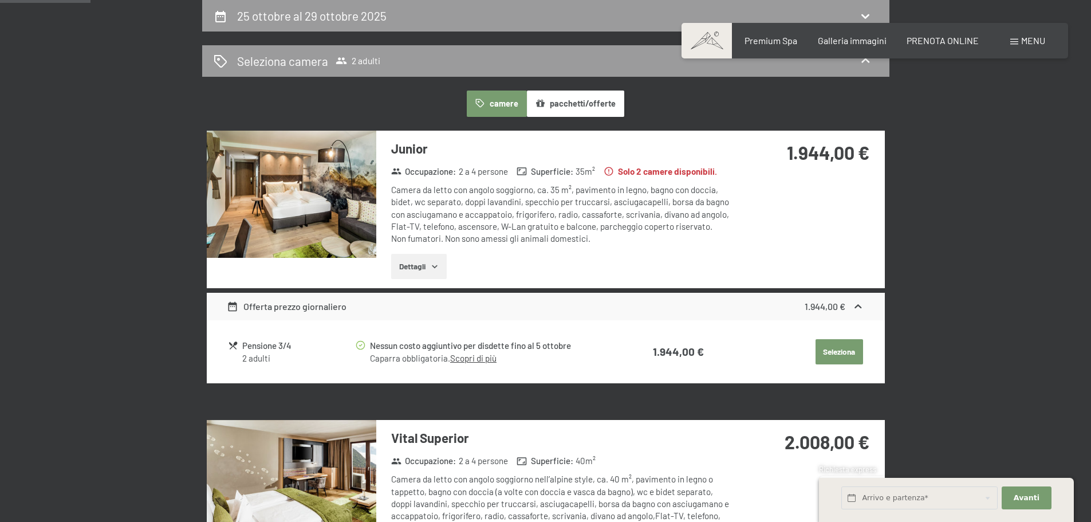
click at [436, 267] on icon "button" at bounding box center [434, 266] width 5 height 3
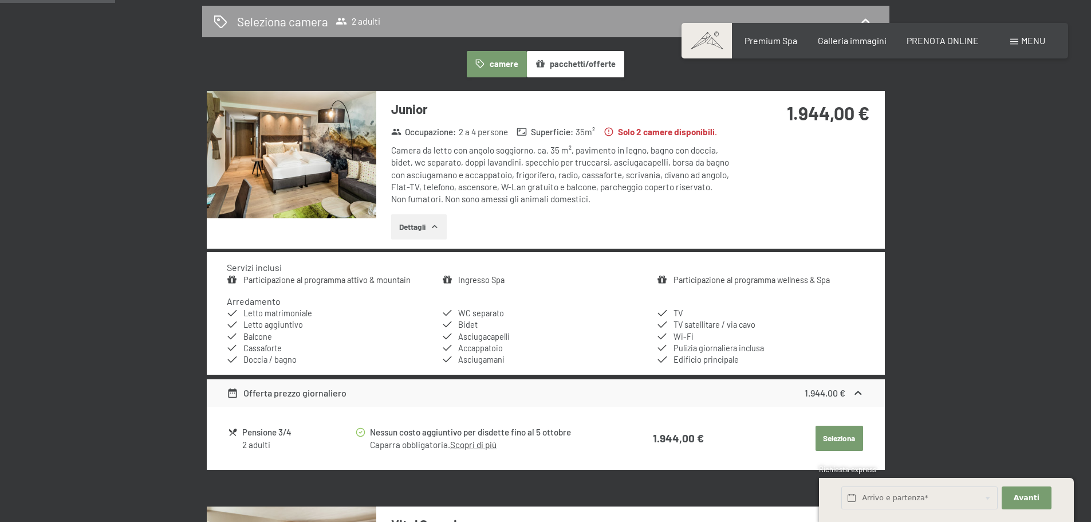
scroll to position [339, 0]
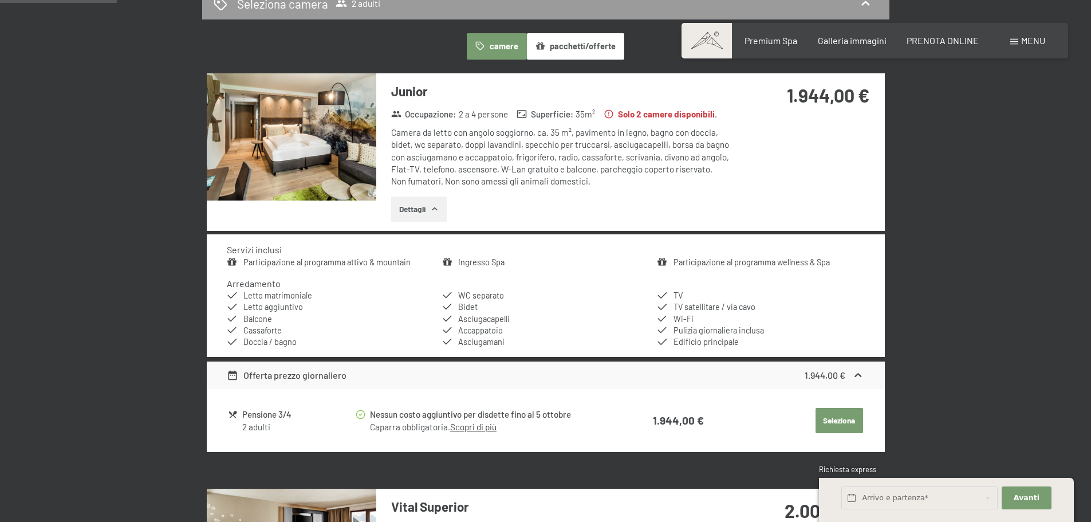
click at [848, 418] on button "Seleziona" at bounding box center [839, 420] width 48 height 25
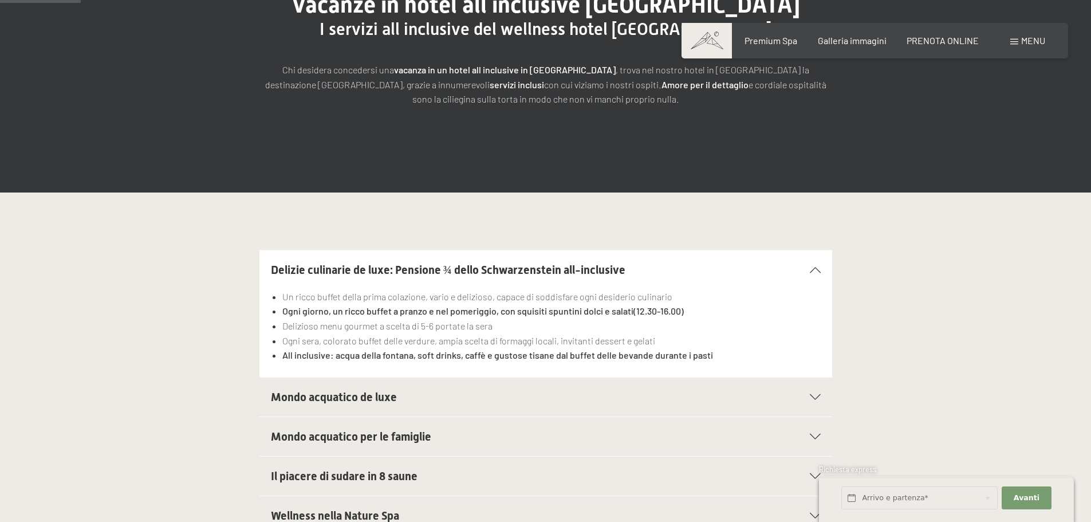
scroll to position [229, 0]
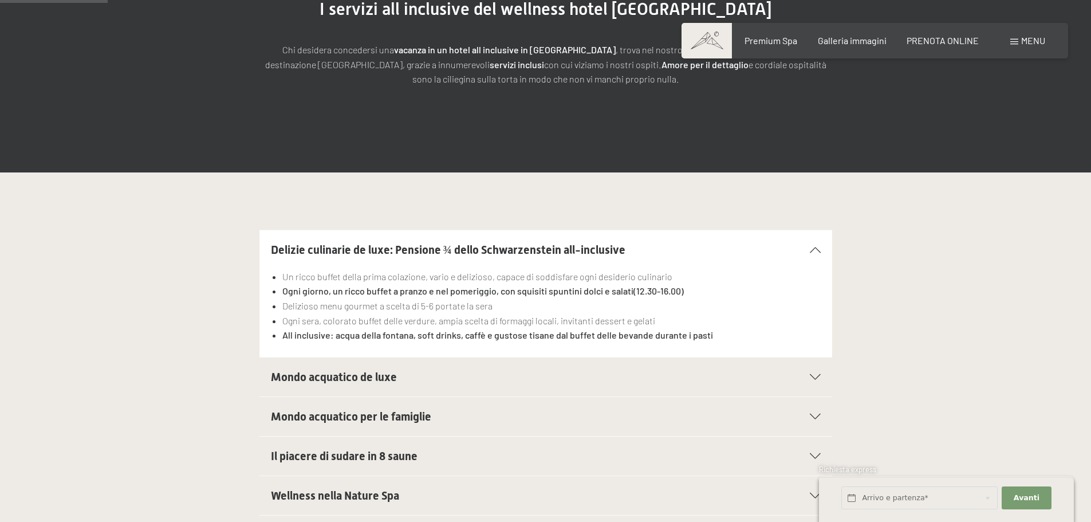
click at [465, 373] on h2 "Mondo acquatico de luxe" at bounding box center [518, 377] width 495 height 16
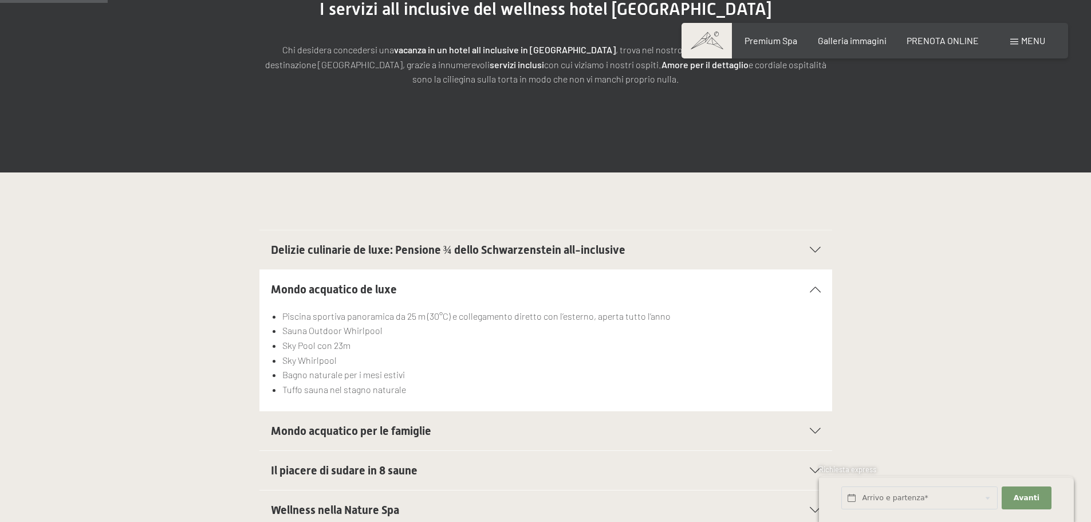
click at [452, 468] on h2 "Il piacere di sudare in 8 saune" at bounding box center [518, 470] width 495 height 16
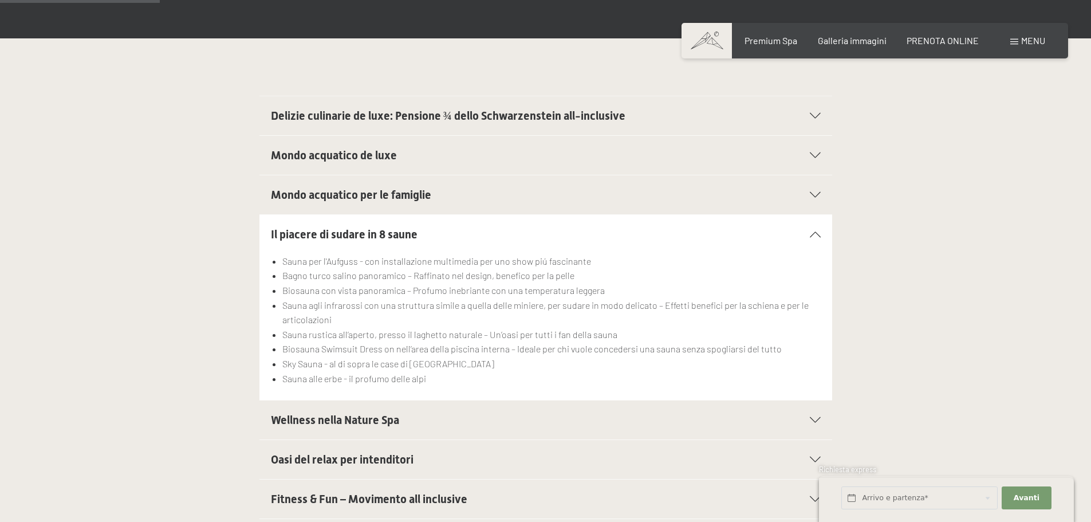
scroll to position [401, 0]
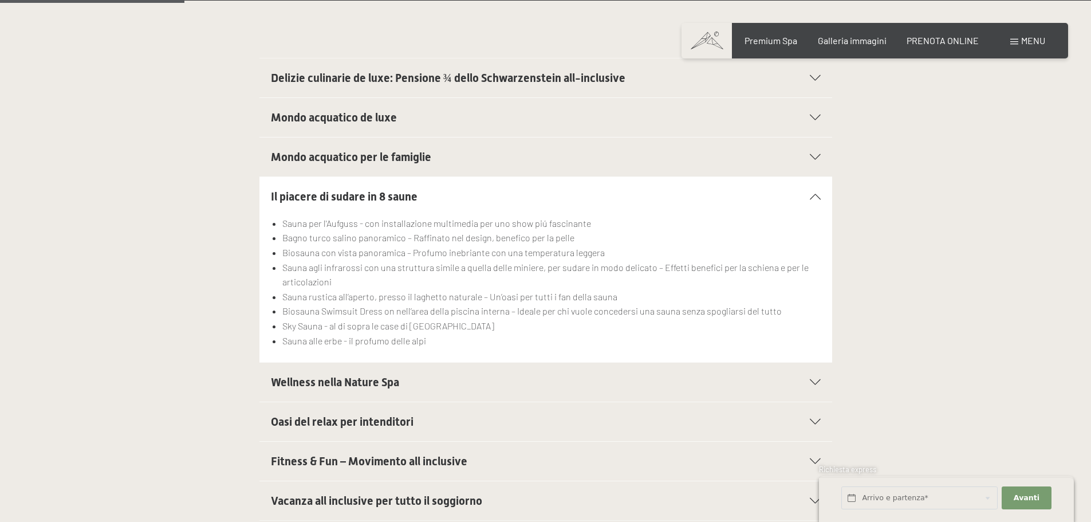
click at [454, 381] on h2 "Wellness nella Nature Spa" at bounding box center [518, 382] width 495 height 16
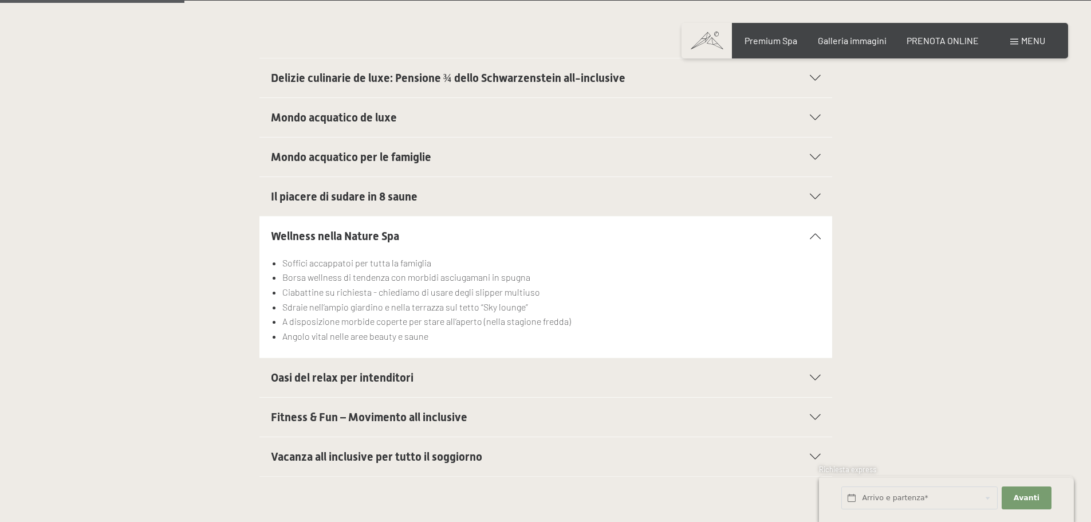
click at [488, 379] on h2 "Oasi del relax per intenditori" at bounding box center [518, 377] width 495 height 16
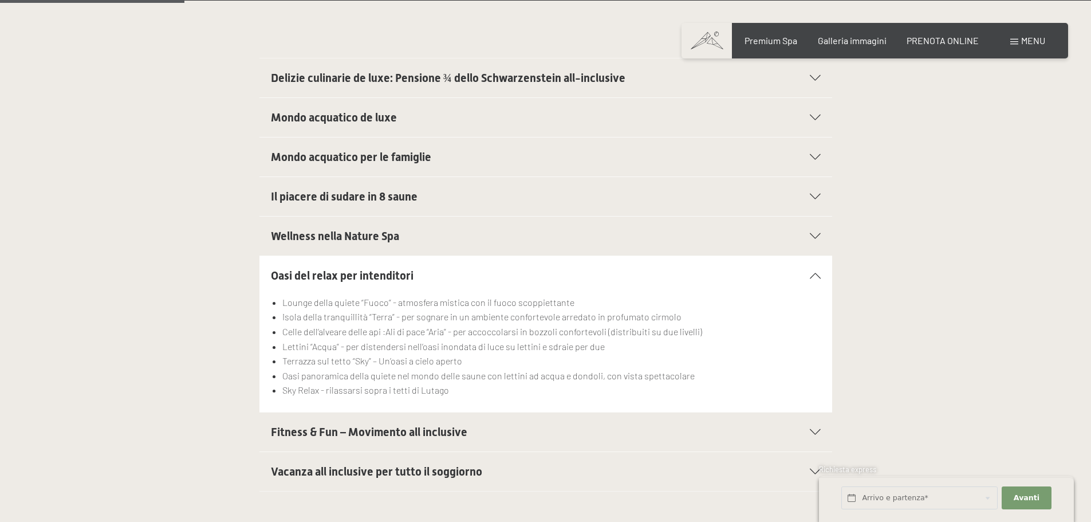
click at [476, 437] on h2 "Fitness & Fun – Movimento all inclusive" at bounding box center [518, 432] width 495 height 16
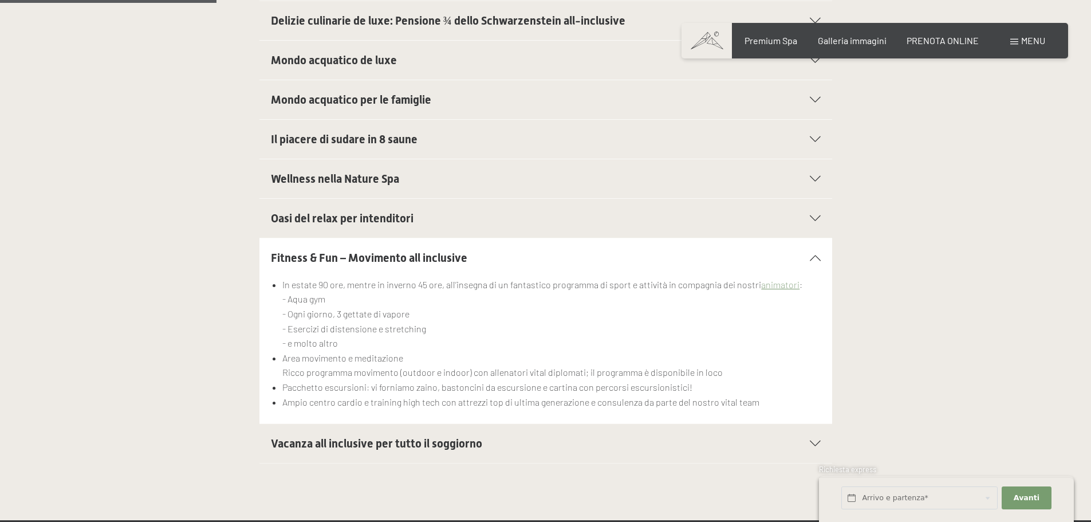
scroll to position [515, 0]
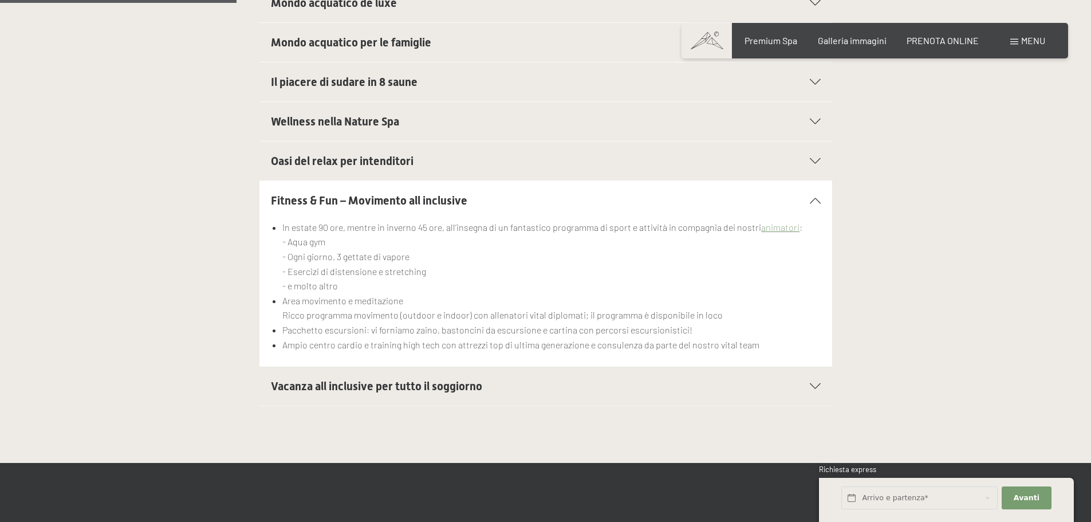
click at [536, 385] on h2 "Vacanza all inclusive per tutto il soggiorno" at bounding box center [518, 386] width 495 height 16
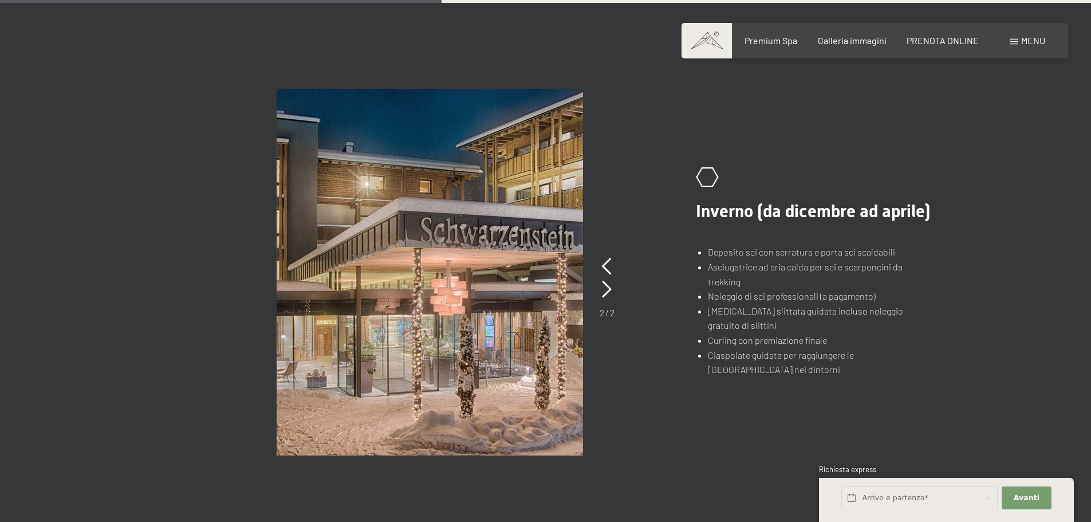
scroll to position [973, 0]
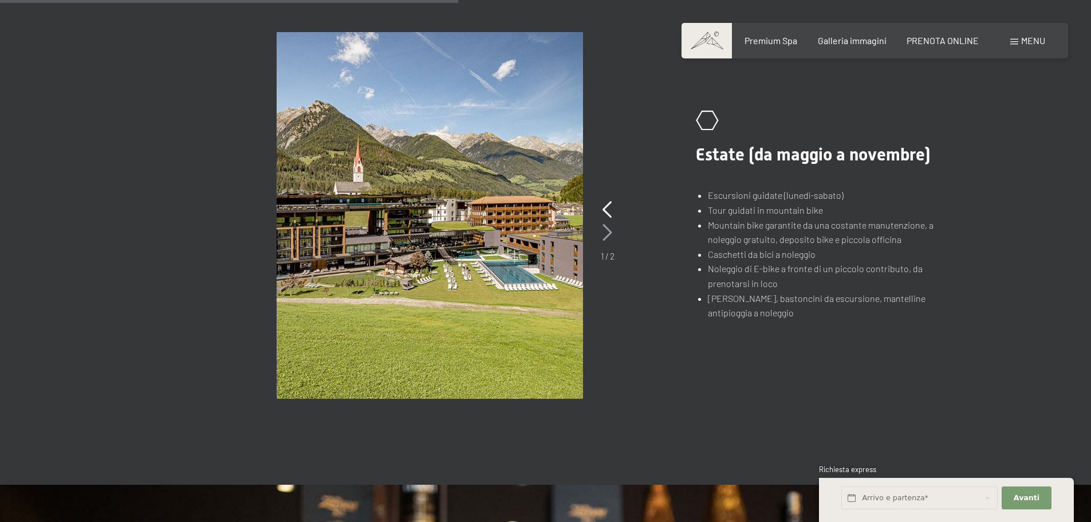
click at [609, 226] on icon at bounding box center [607, 232] width 10 height 17
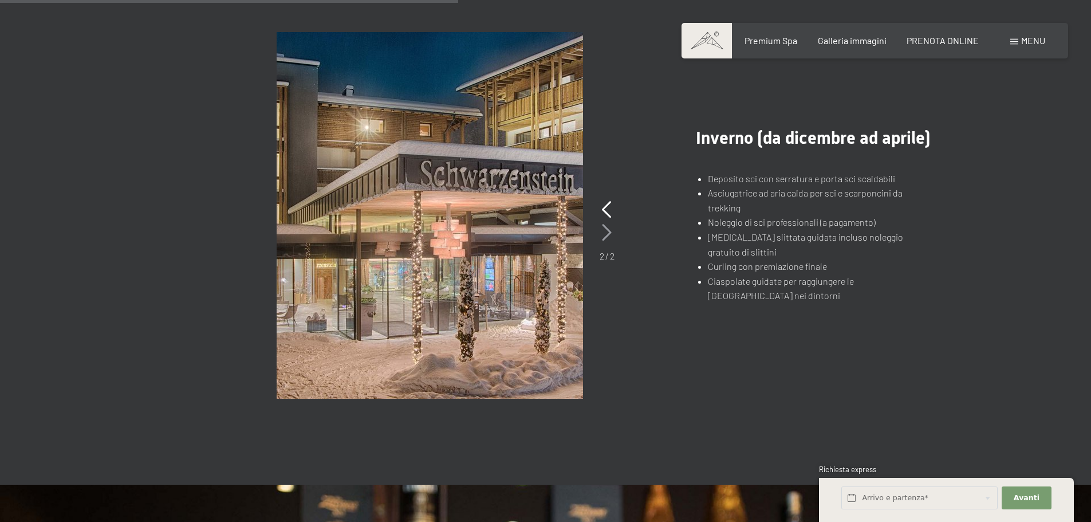
click at [609, 226] on icon at bounding box center [607, 232] width 10 height 17
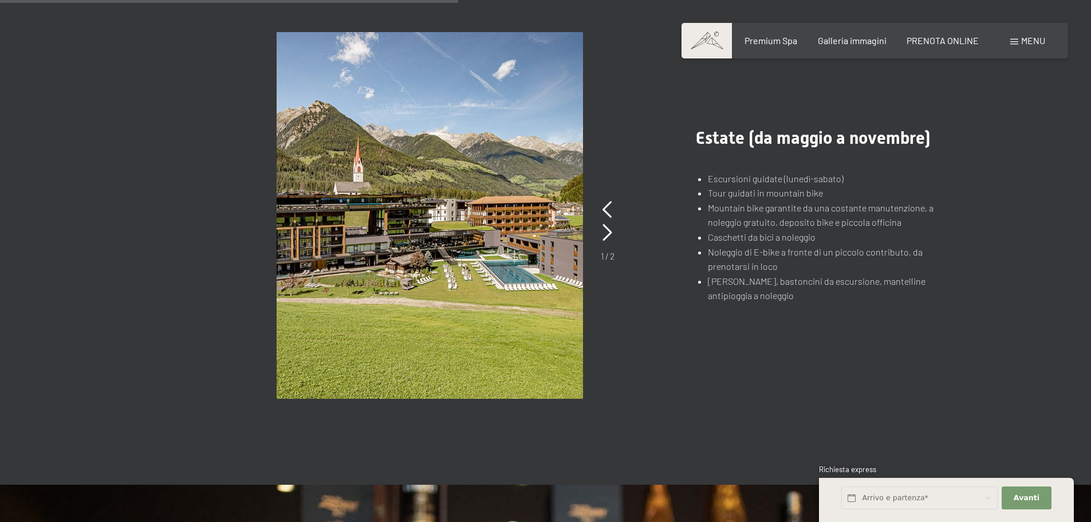
click at [601, 207] on div "1 / 2" at bounding box center [608, 230] width 14 height 64
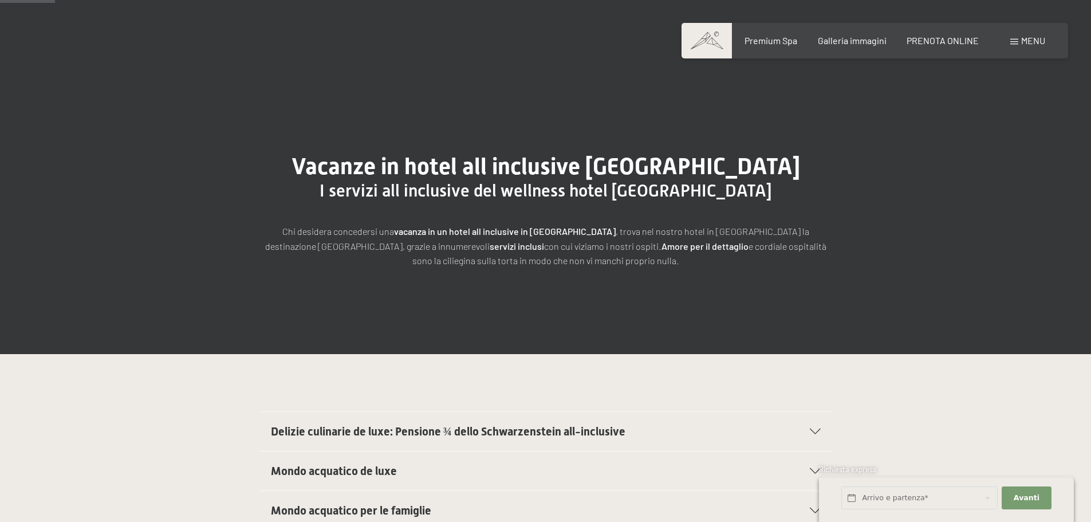
scroll to position [0, 0]
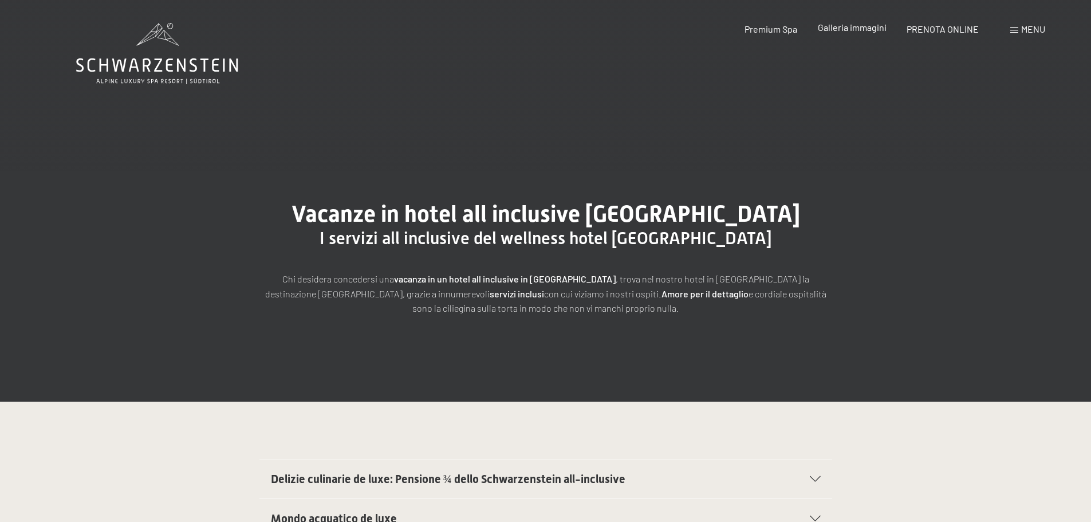
click at [860, 27] on span "Galleria immagini" at bounding box center [851, 27] width 69 height 11
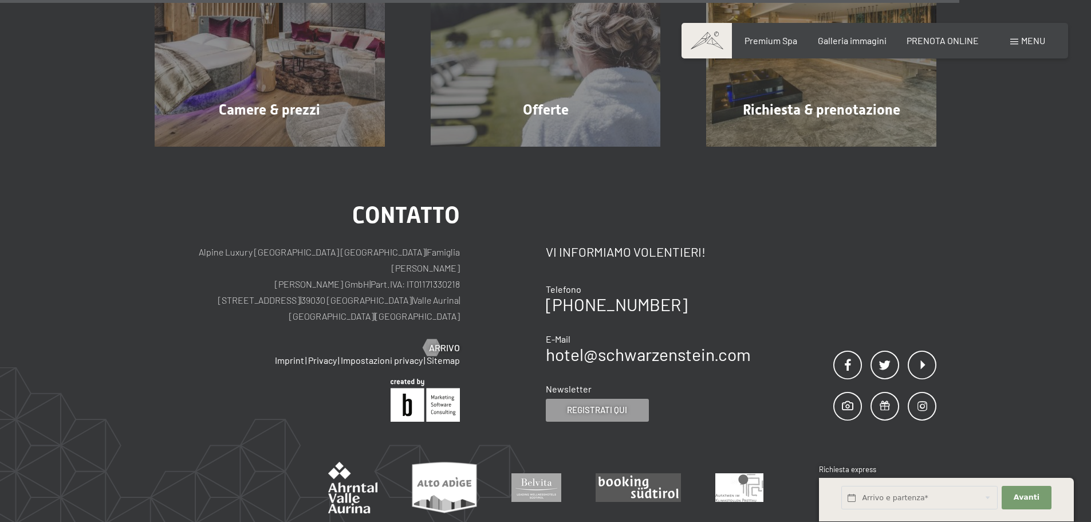
scroll to position [2310, 0]
